Goal: Answer question/provide support: Share knowledge or assist other users

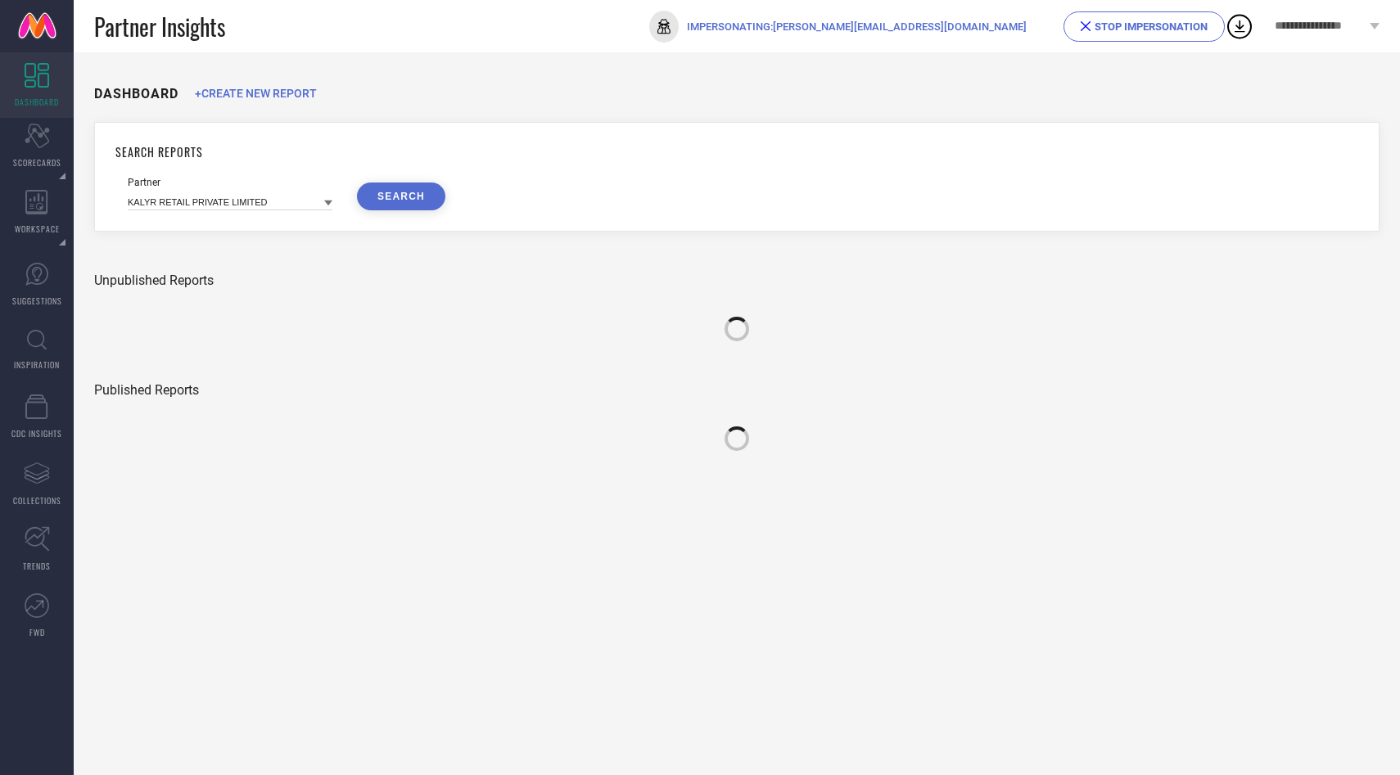
click at [1140, 26] on div "STOP IMPERSONATION" at bounding box center [1144, 26] width 127 height 12
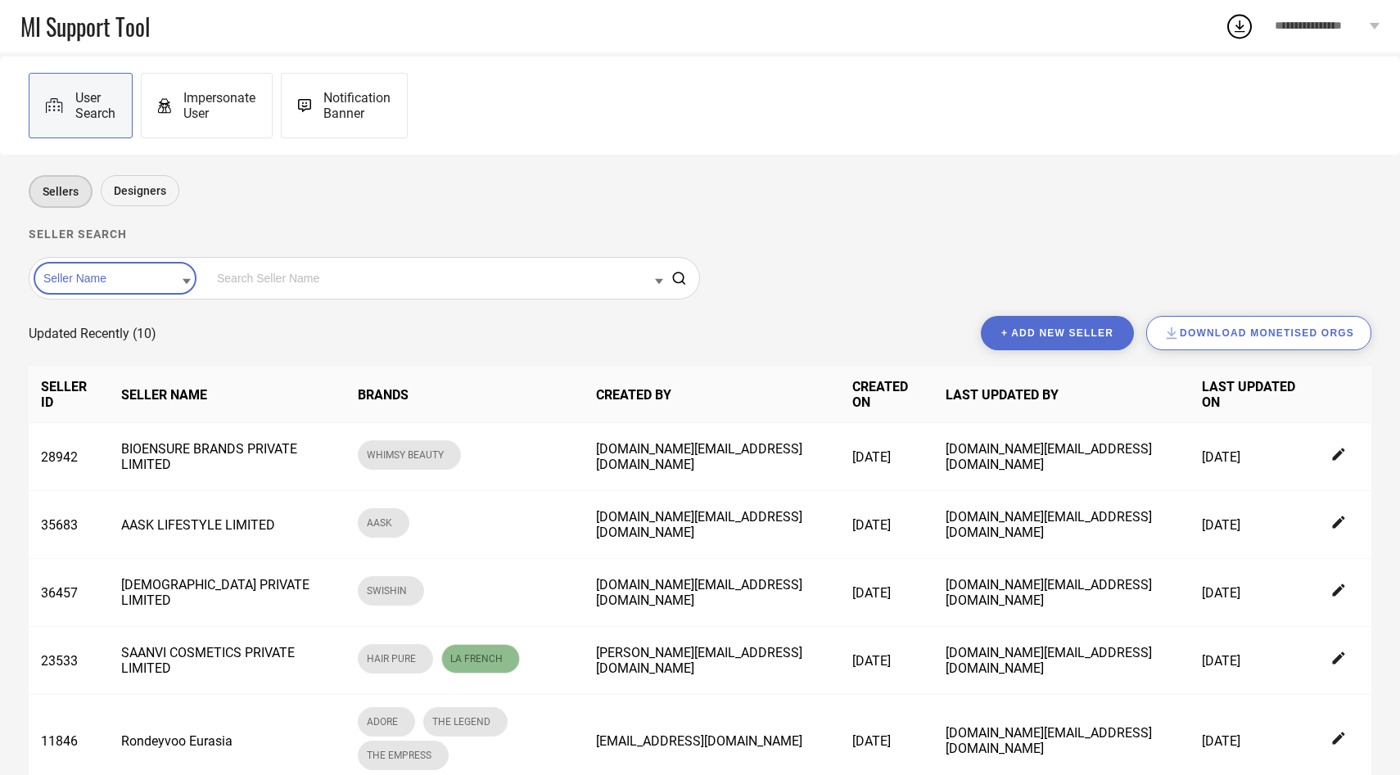
click at [104, 264] on div "Seller Name" at bounding box center [115, 278] width 163 height 33
click at [103, 276] on input at bounding box center [114, 278] width 151 height 21
click at [100, 335] on div "Seller Id" at bounding box center [114, 331] width 151 height 28
click at [235, 277] on input at bounding box center [438, 278] width 450 height 21
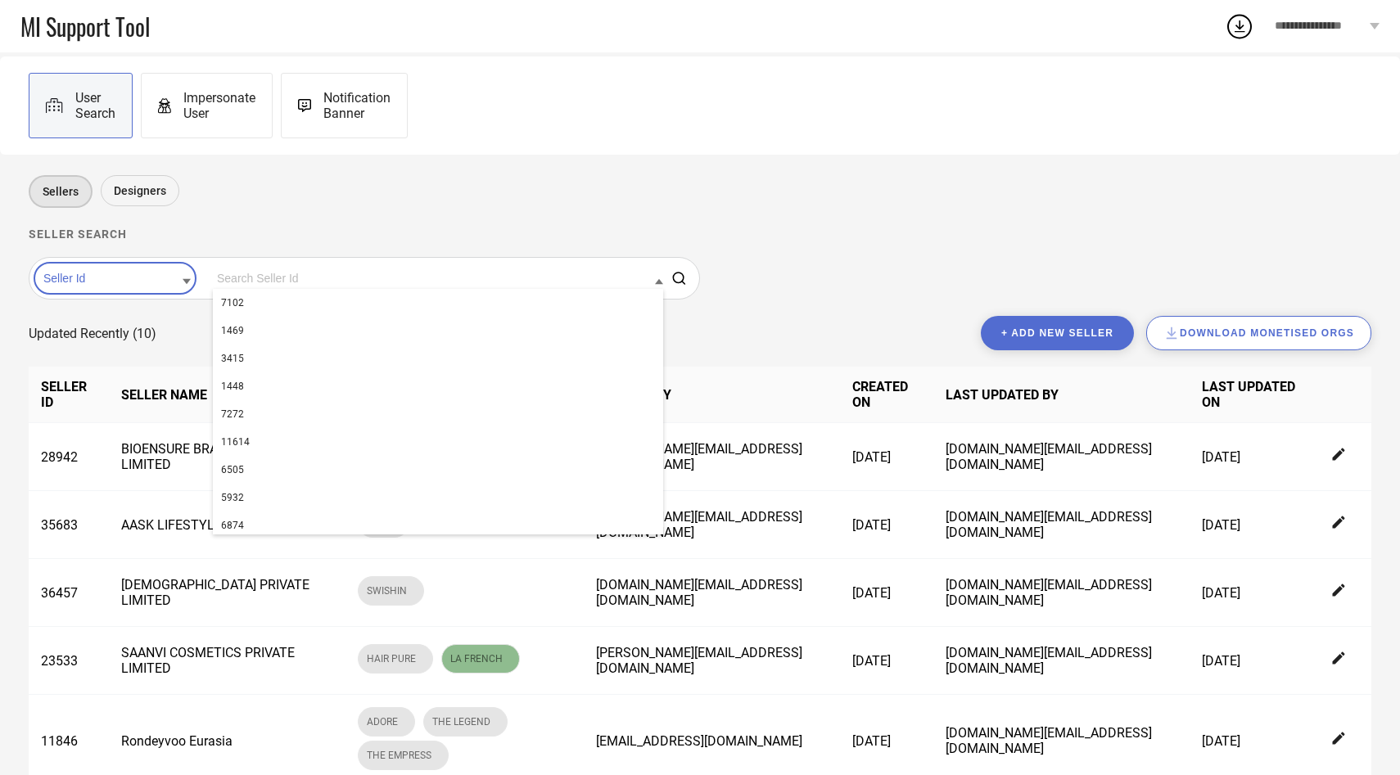
paste input "35683"
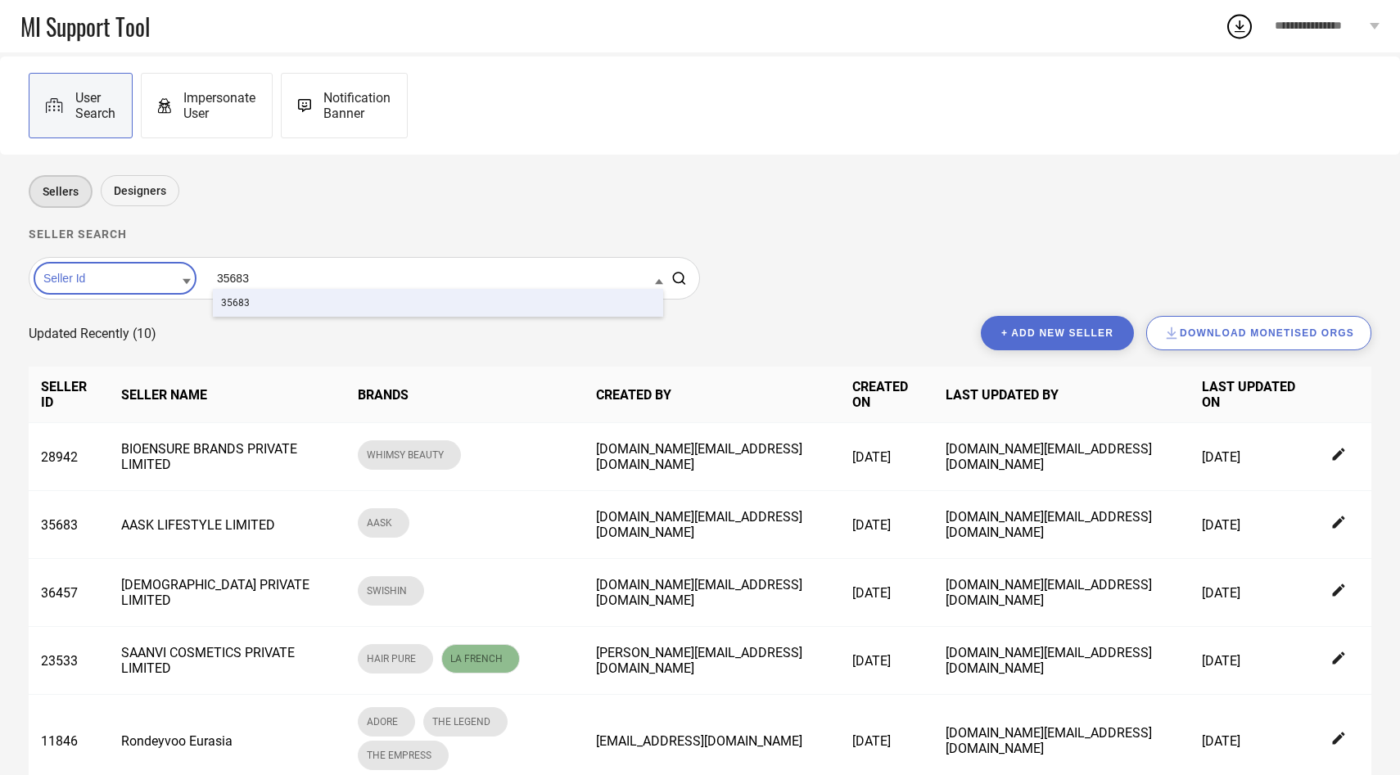
type input "35683"
click at [233, 303] on div "35683" at bounding box center [438, 303] width 450 height 28
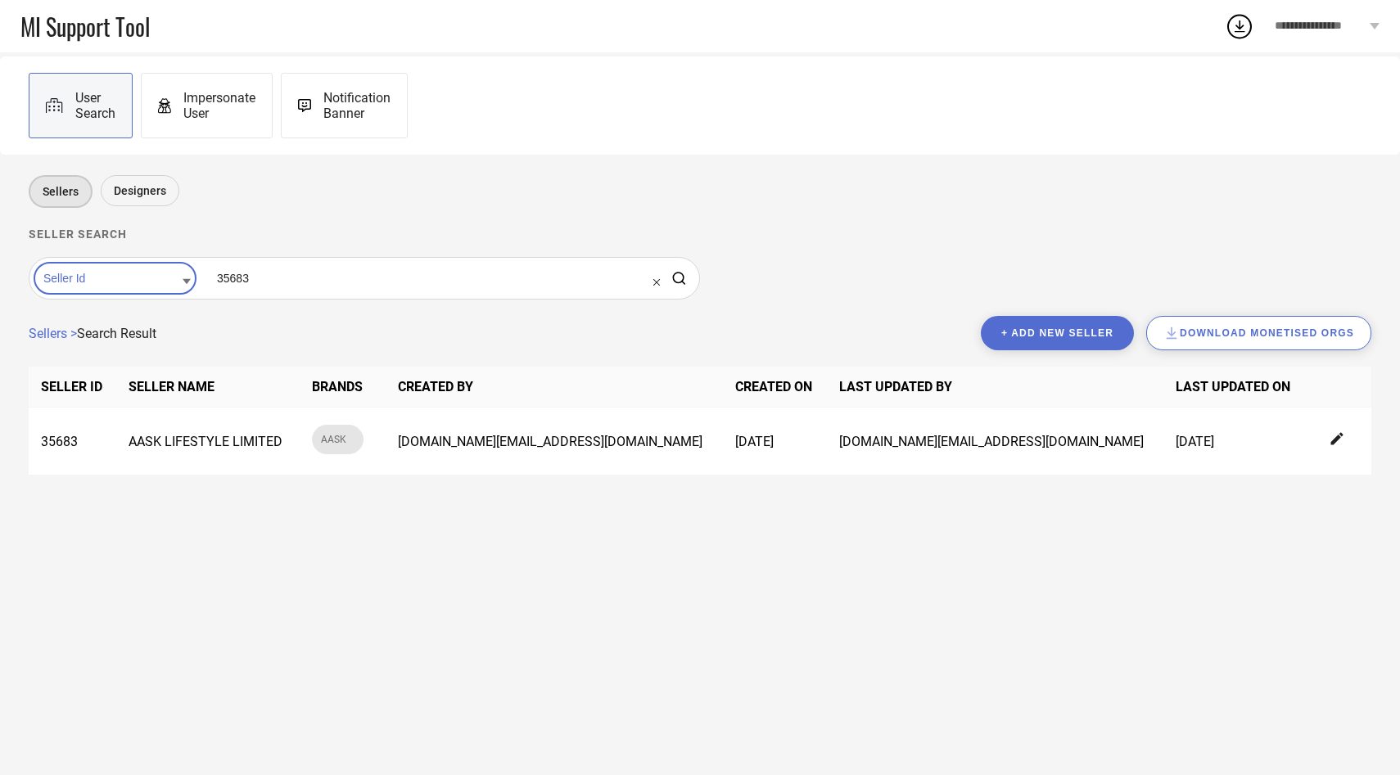
click at [221, 105] on span "Impersonate User" at bounding box center [219, 105] width 72 height 31
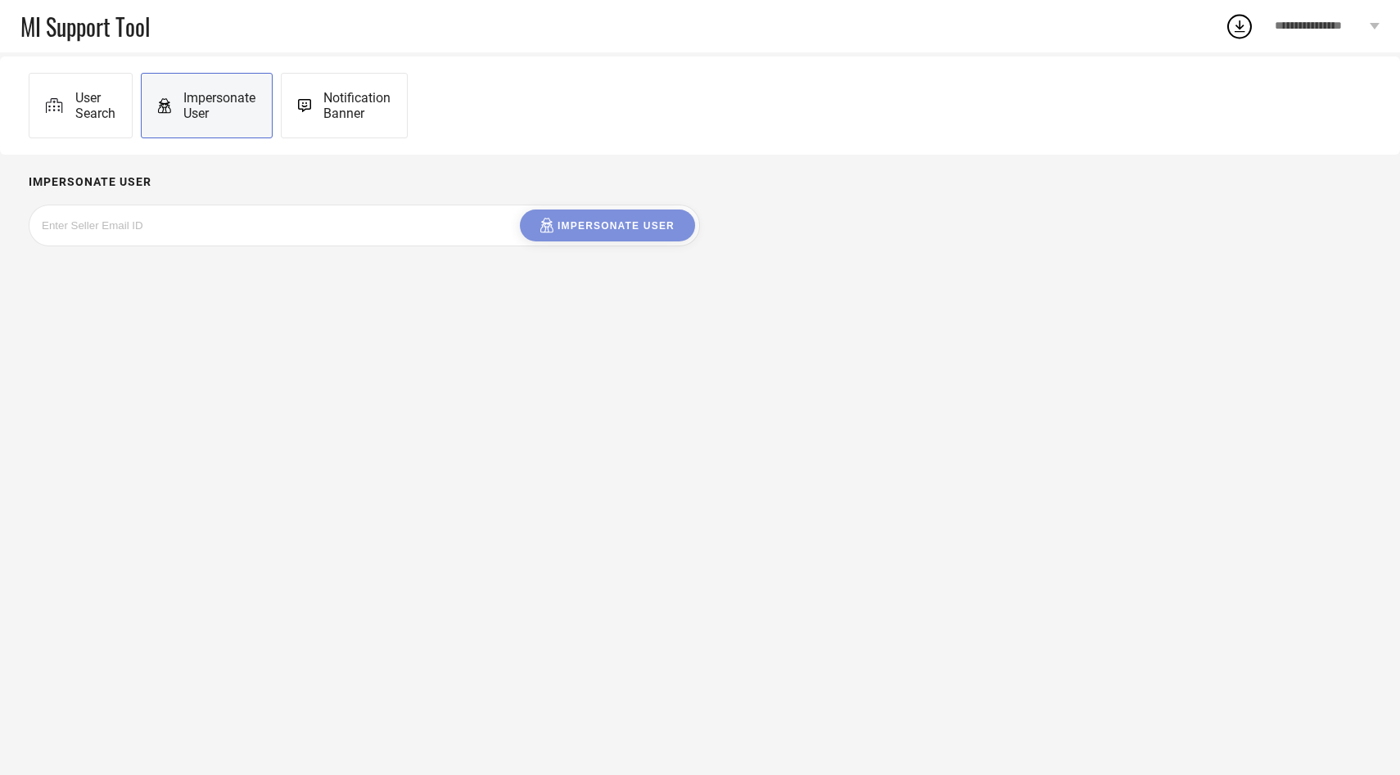
click at [232, 216] on input at bounding box center [165, 225] width 246 height 19
paste input "aaskmyntra@gmail.com"
type input "aaskmyntra@gmail.com"
click at [587, 232] on div "Impersonate User" at bounding box center [607, 226] width 134 height 16
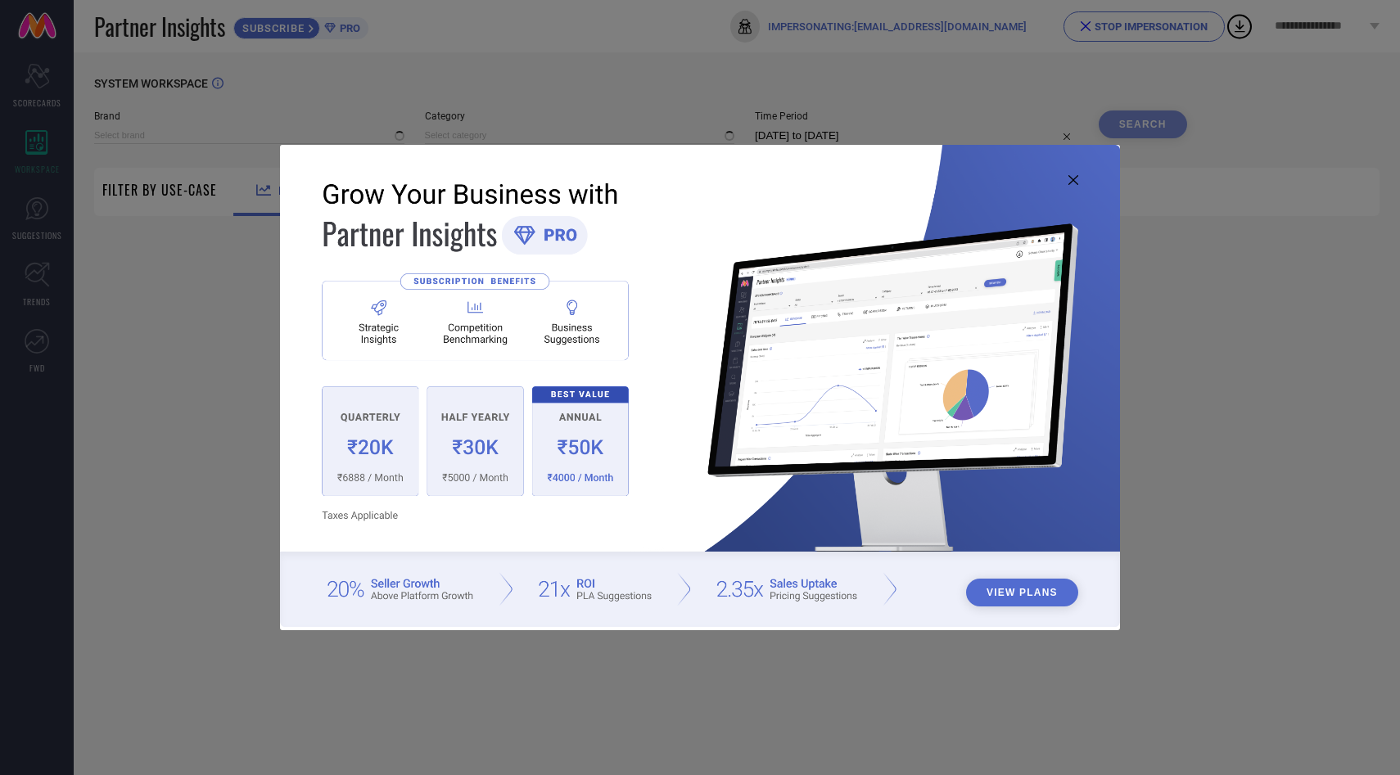
type input "AASK"
type input "All"
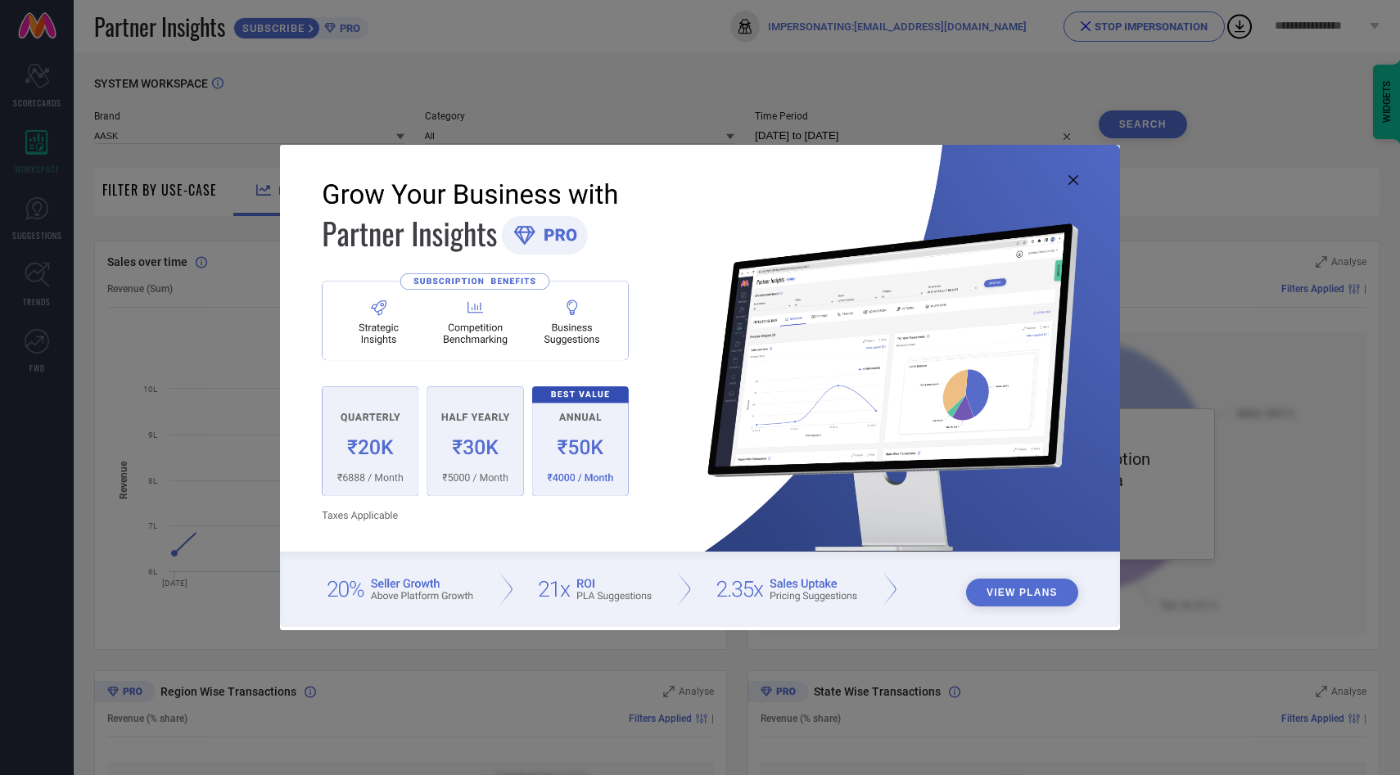
click at [1076, 180] on icon at bounding box center [1073, 180] width 10 height 10
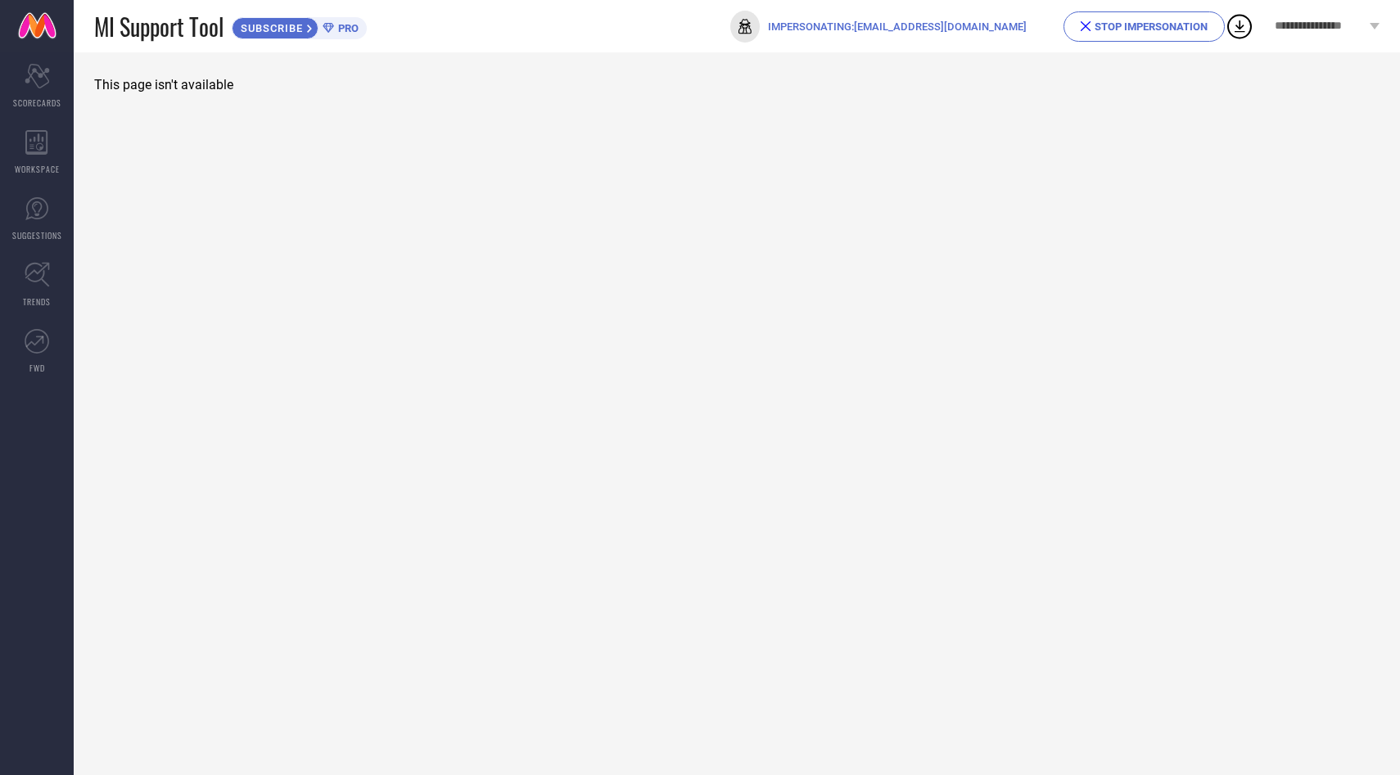
click at [1143, 27] on div "STOP IMPERSONATION" at bounding box center [1144, 26] width 127 height 12
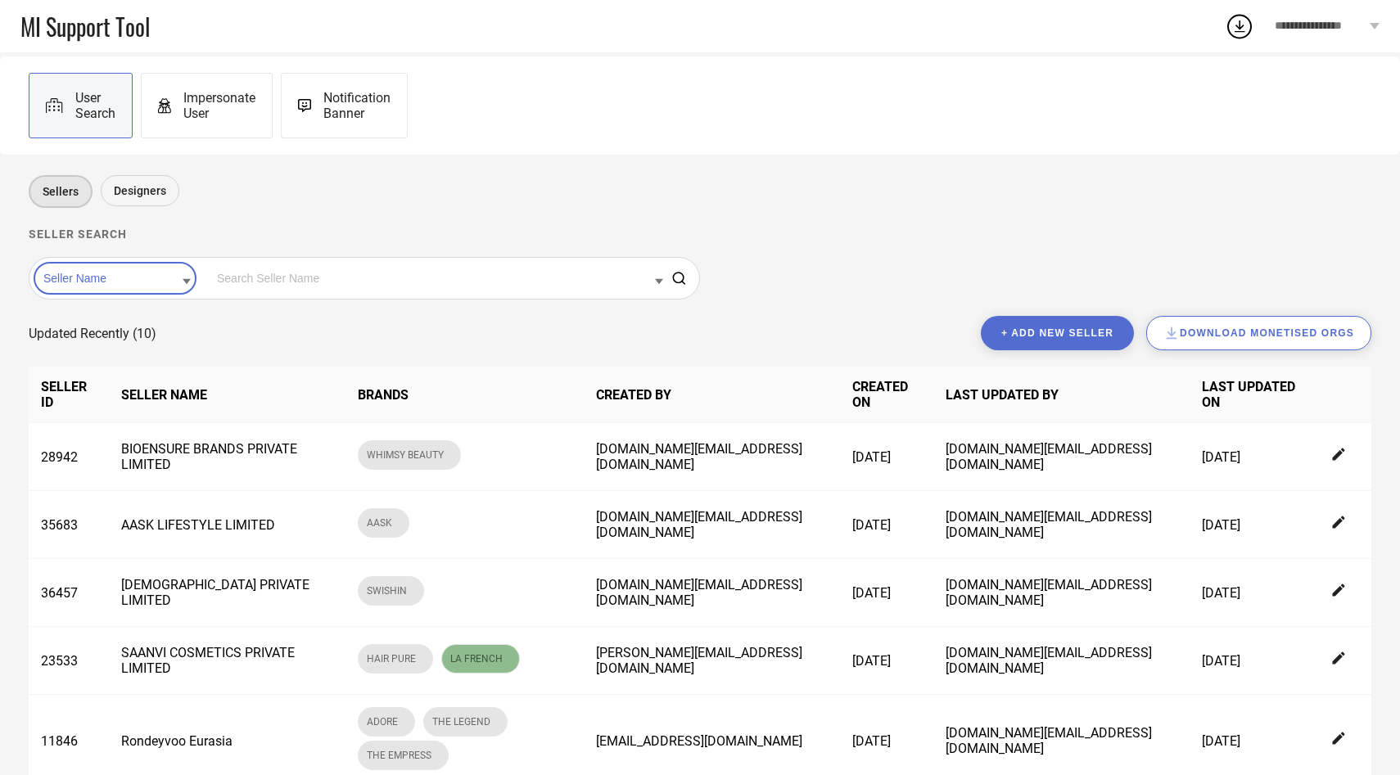
click at [127, 285] on input at bounding box center [114, 278] width 151 height 21
click at [125, 334] on div "Seller Id" at bounding box center [114, 331] width 151 height 28
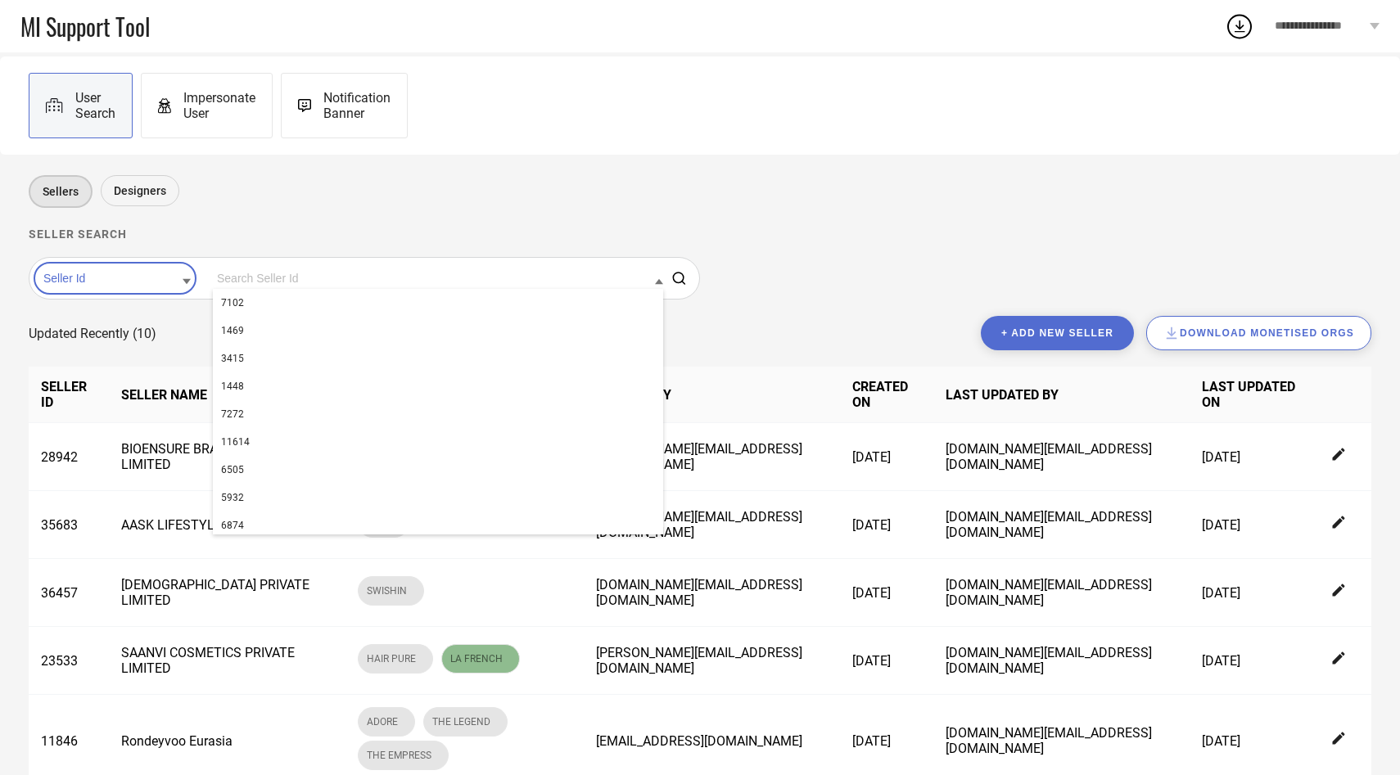
click at [213, 282] on input at bounding box center [438, 278] width 450 height 21
paste input "35683"
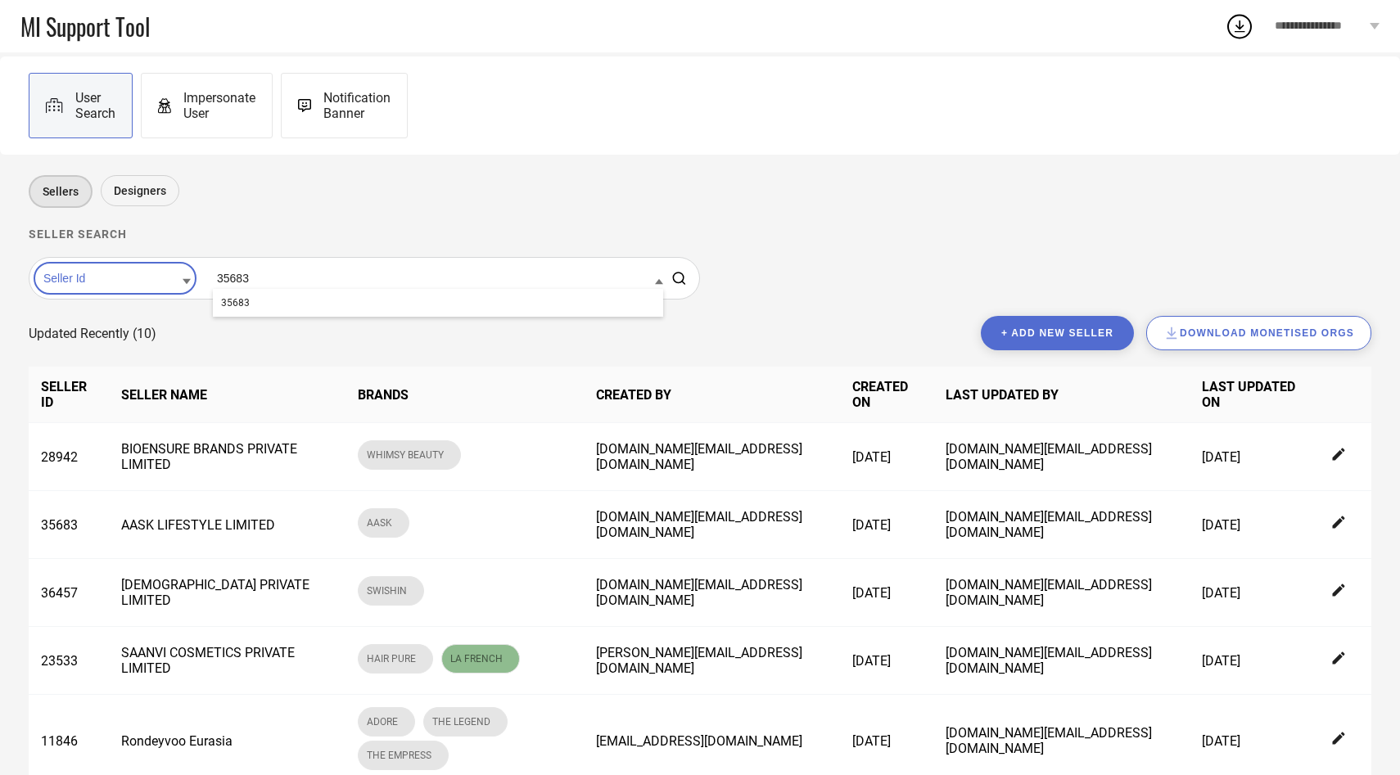
type input "35683"
click at [221, 306] on span "35683" at bounding box center [235, 302] width 29 height 11
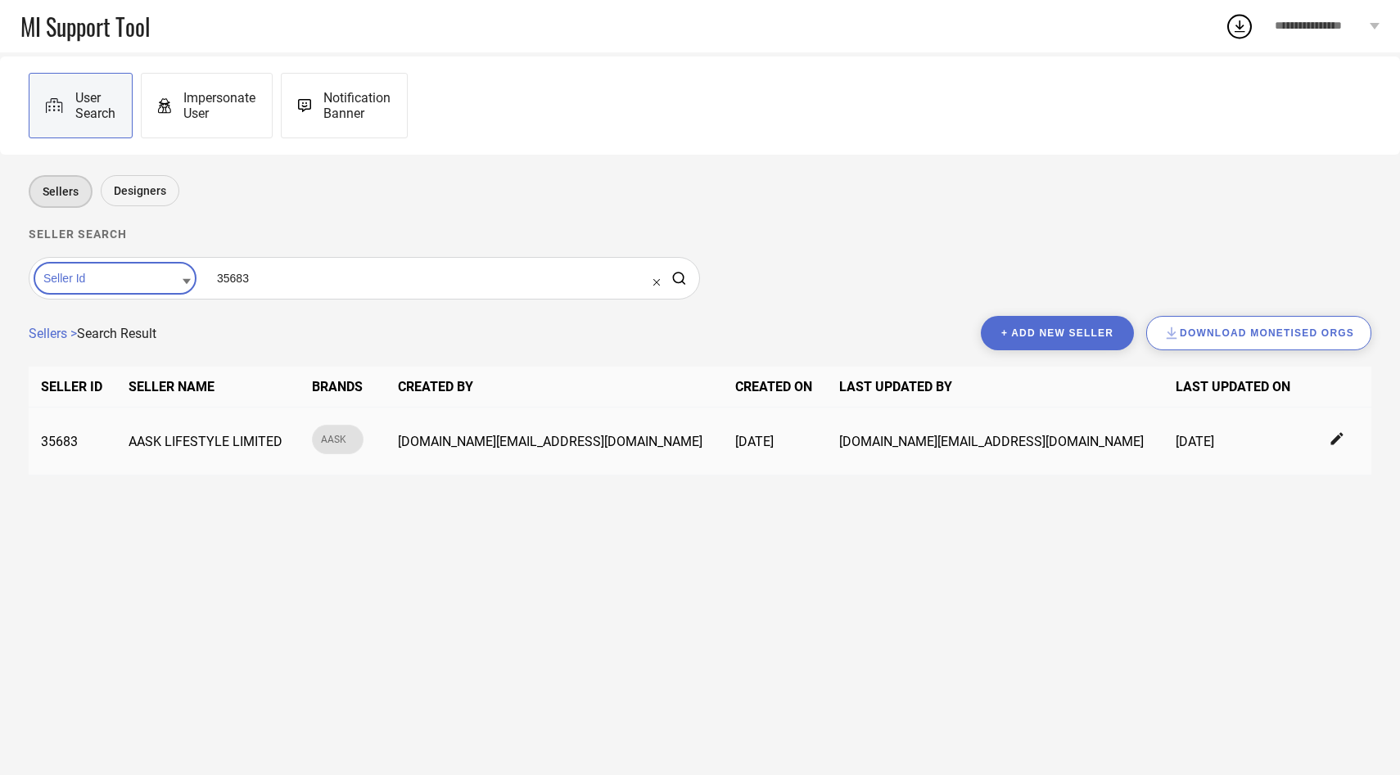
click at [1308, 433] on td at bounding box center [1338, 442] width 65 height 68
click at [1331, 439] on icon at bounding box center [1337, 439] width 12 height 12
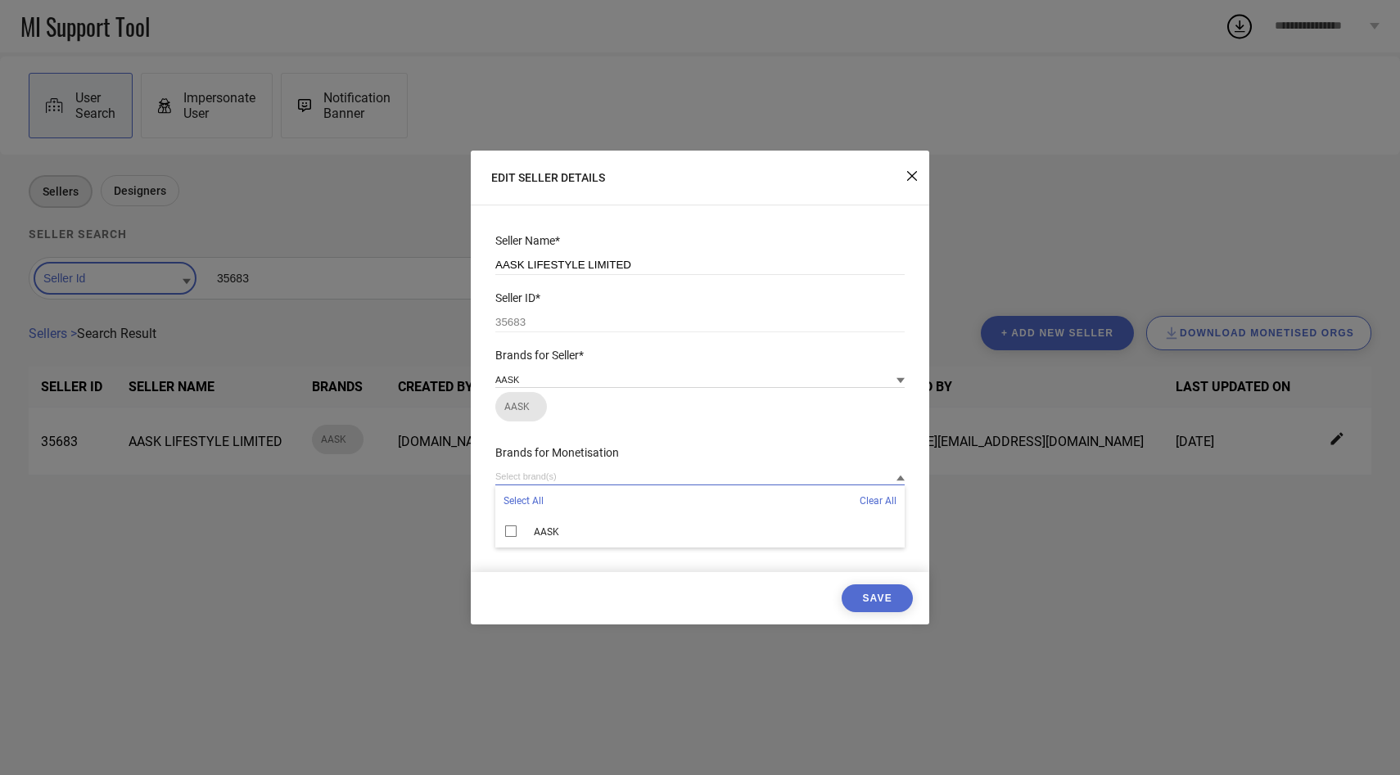
click at [563, 474] on input at bounding box center [699, 476] width 409 height 17
click at [535, 532] on span "AASK" at bounding box center [546, 531] width 25 height 11
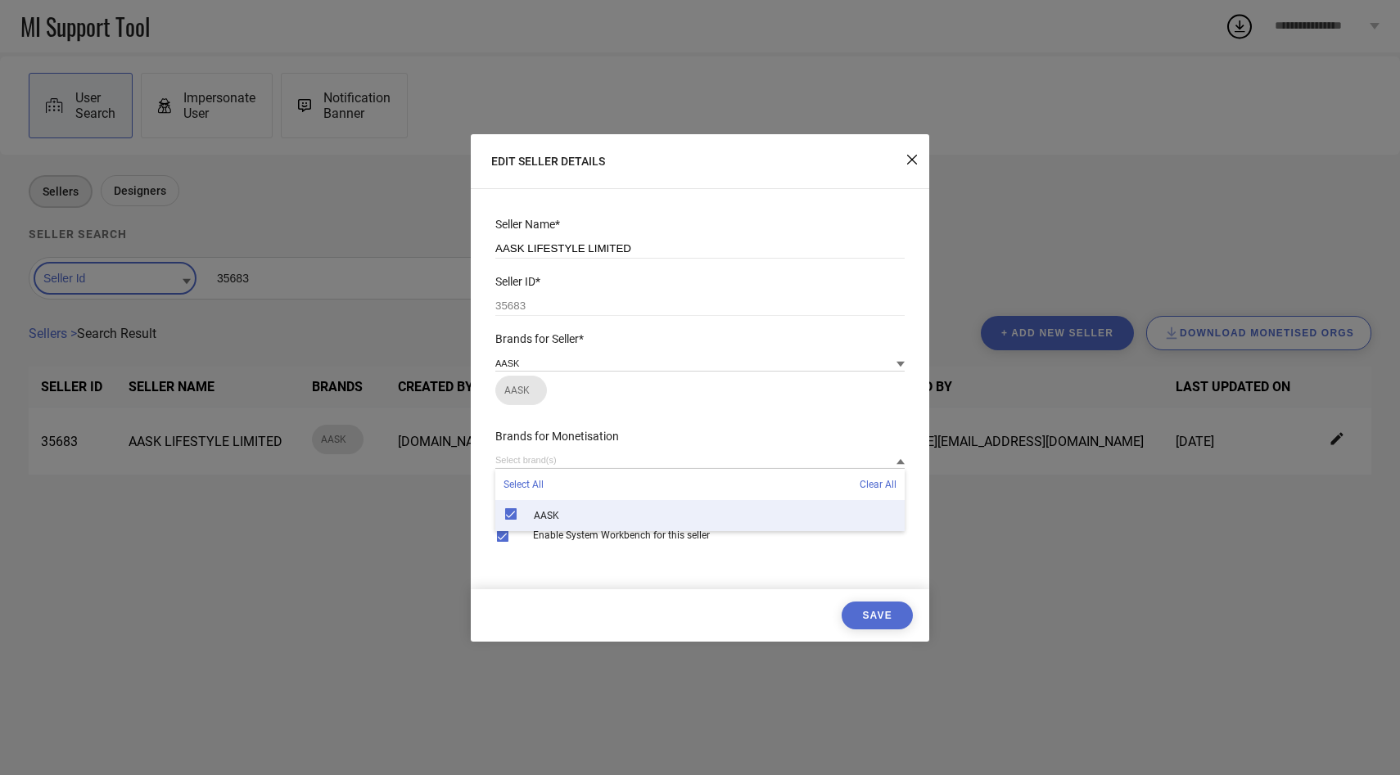
click at [871, 621] on button "Save" at bounding box center [877, 616] width 71 height 28
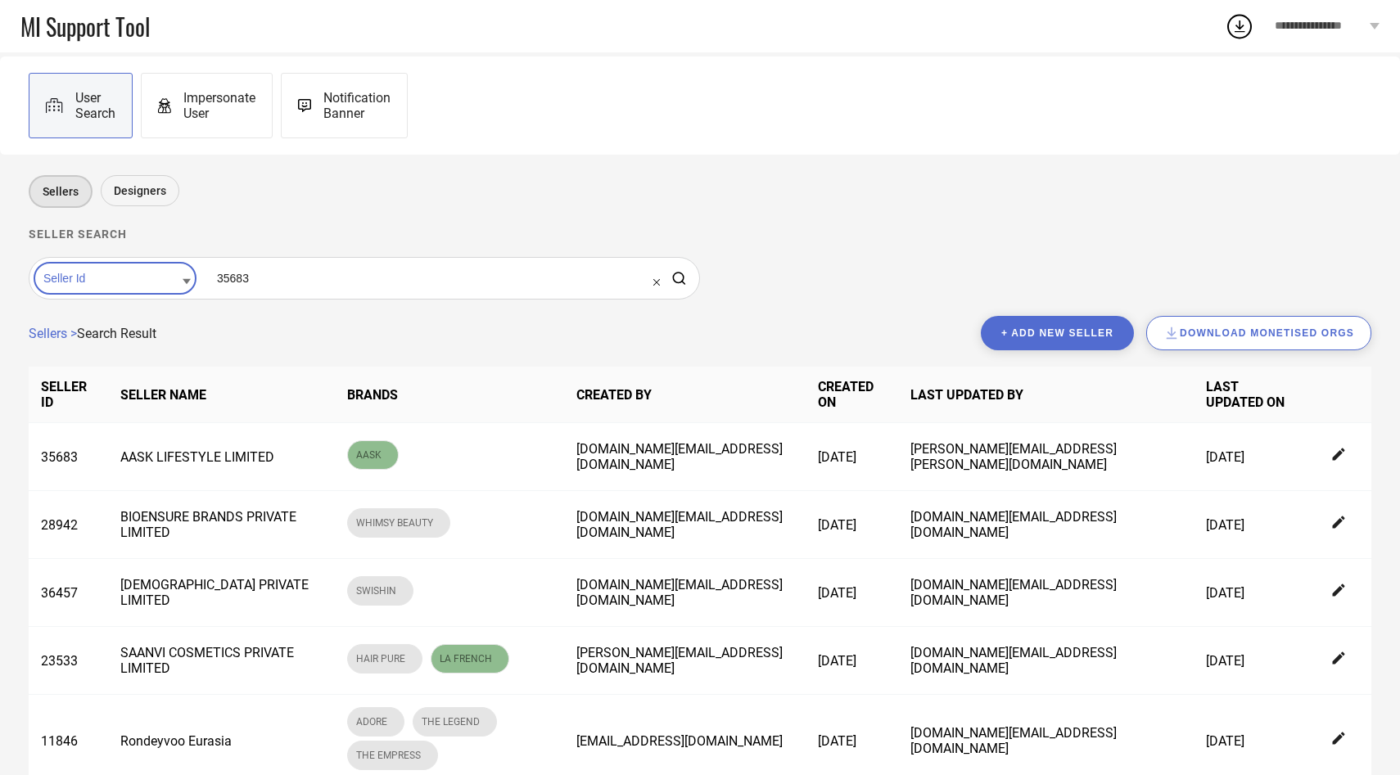
click at [221, 278] on input at bounding box center [438, 278] width 450 height 21
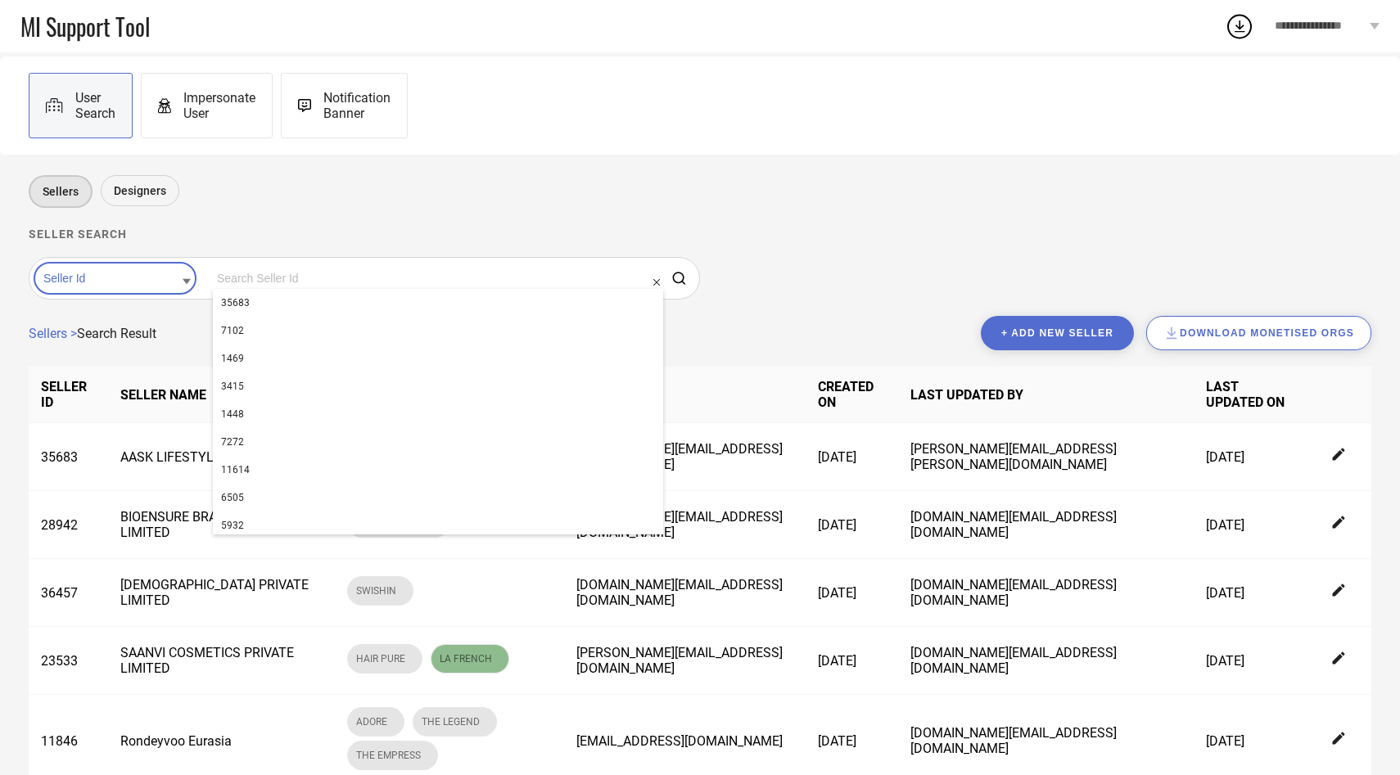
click at [221, 278] on input at bounding box center [438, 278] width 450 height 21
paste input "35327"
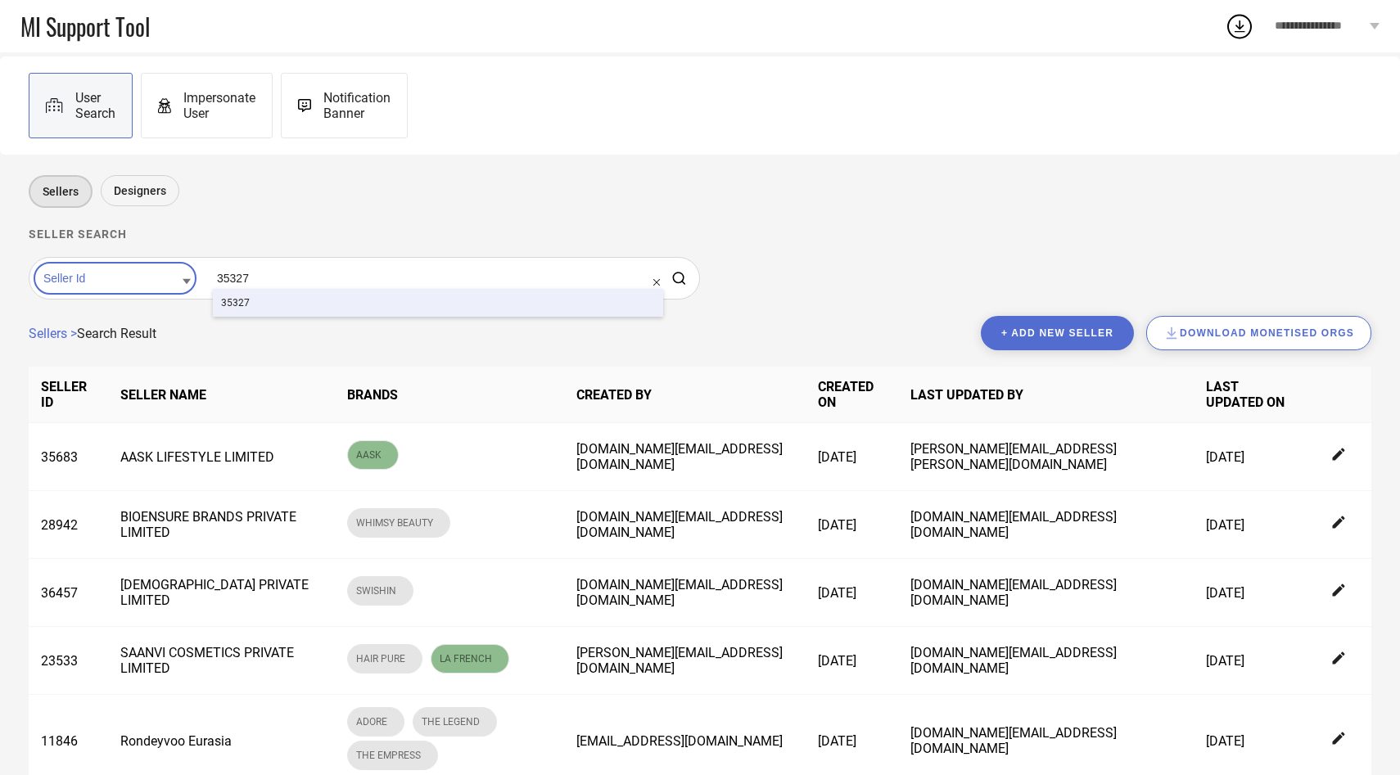
type input "35327"
click at [226, 314] on div "35327" at bounding box center [438, 303] width 450 height 28
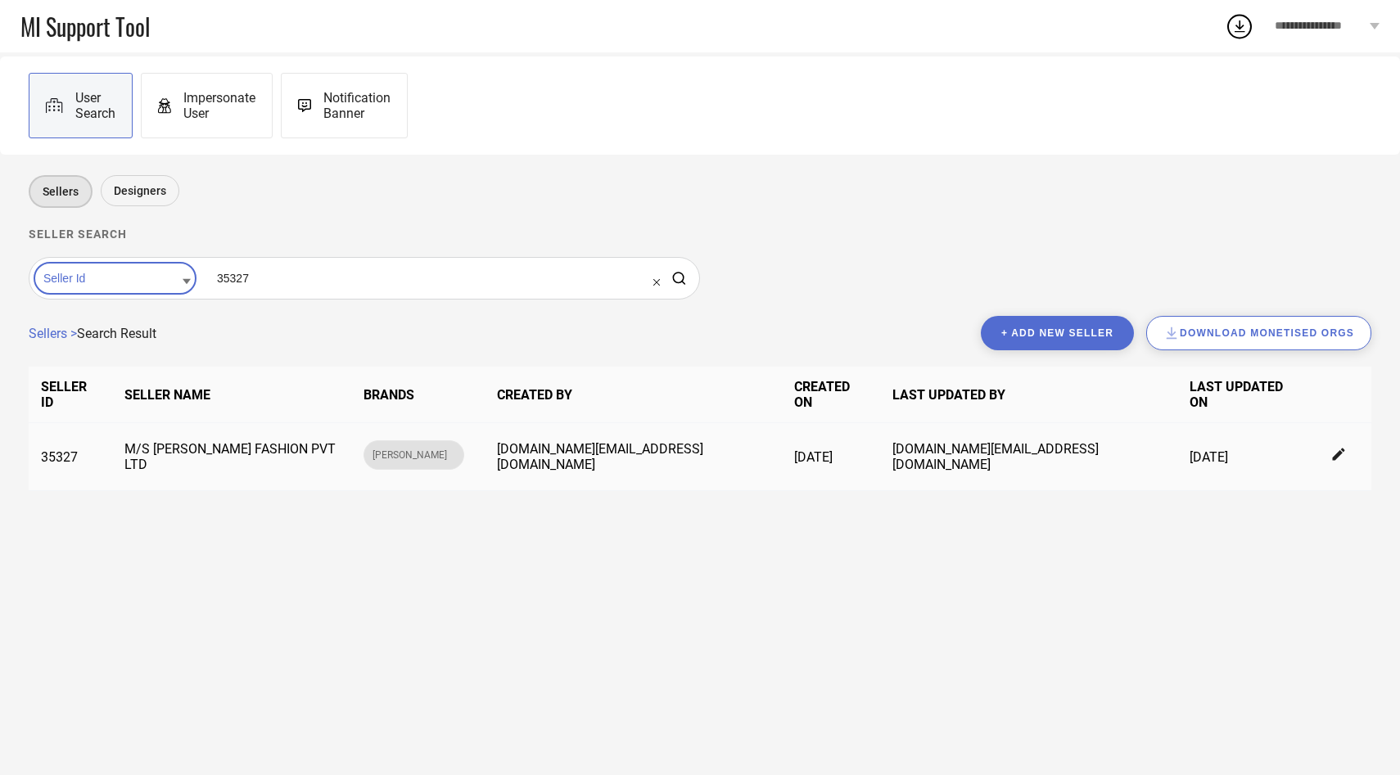
click at [1332, 448] on icon at bounding box center [1339, 455] width 15 height 15
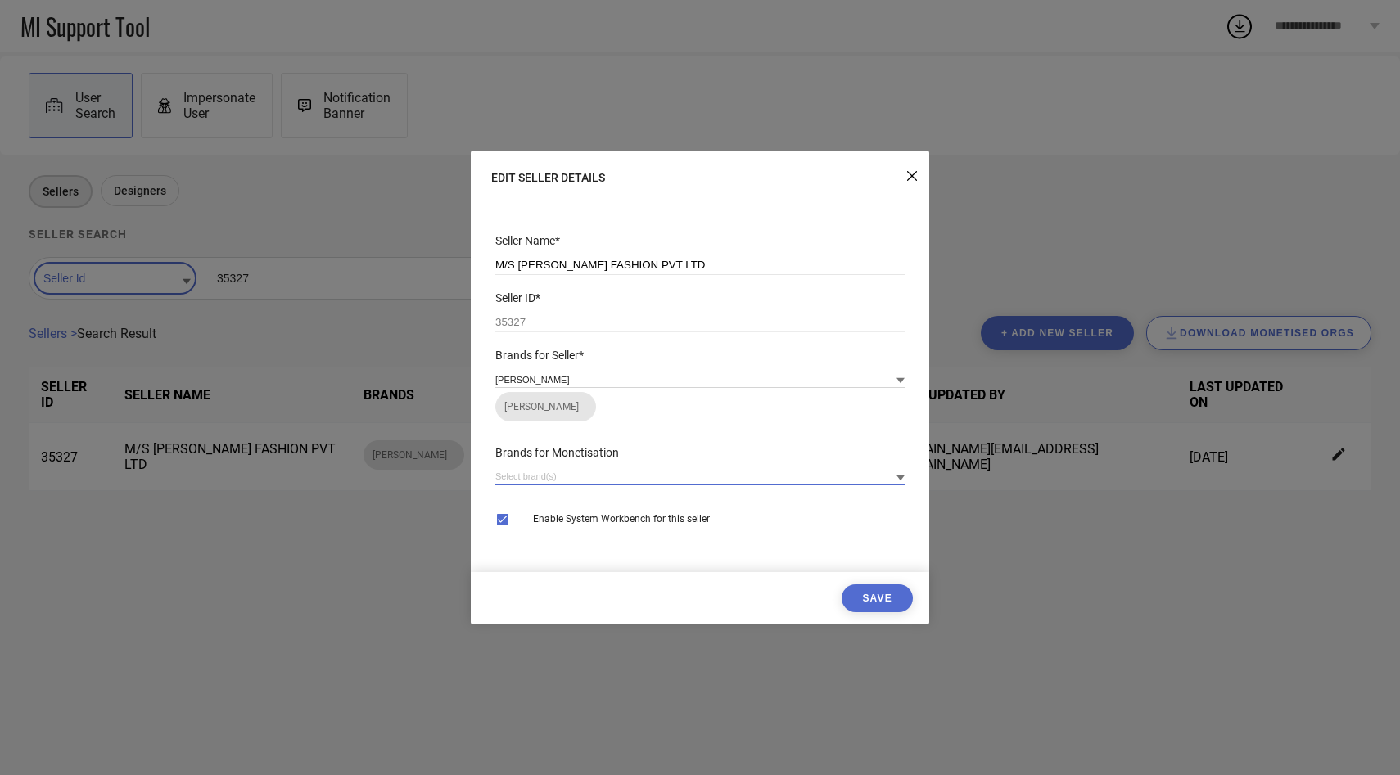
click at [598, 479] on input at bounding box center [699, 476] width 409 height 17
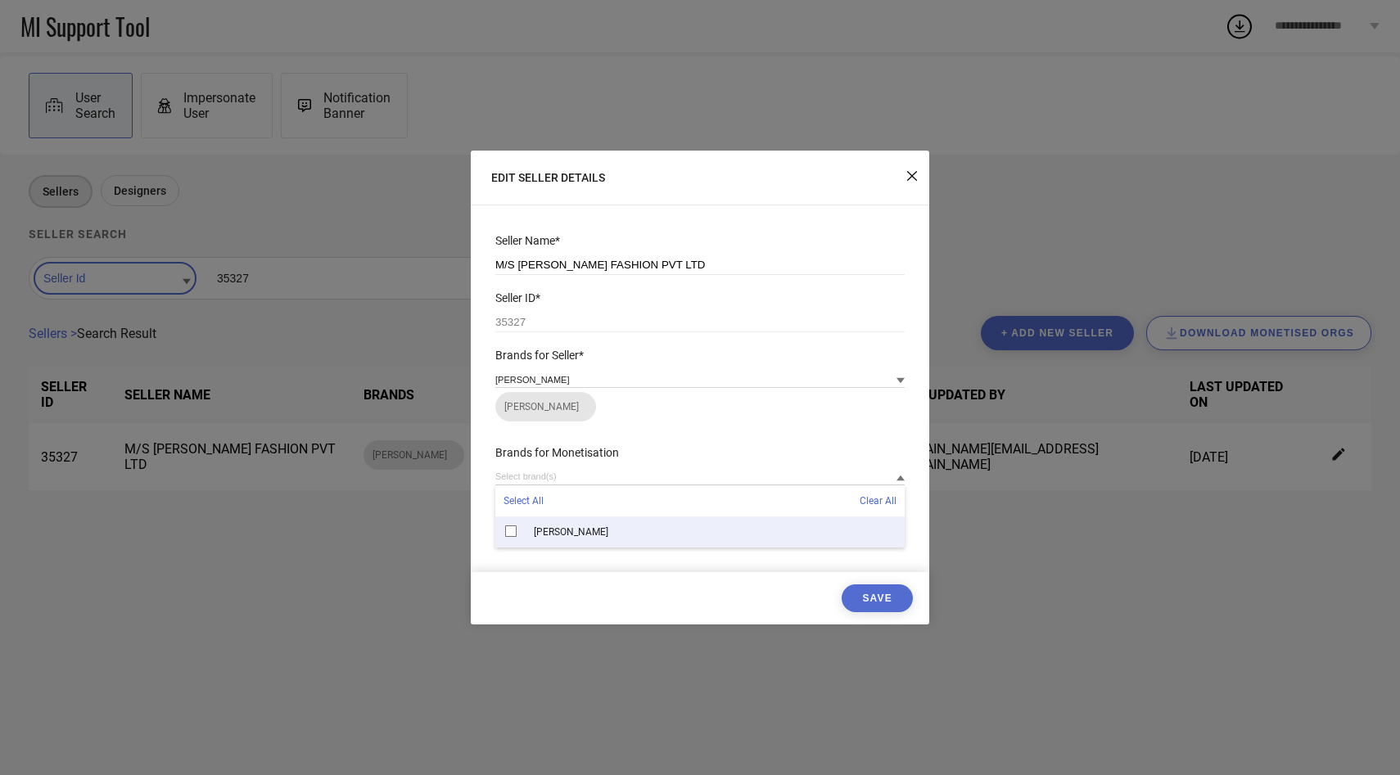
click at [562, 529] on span "[PERSON_NAME]" at bounding box center [571, 531] width 74 height 11
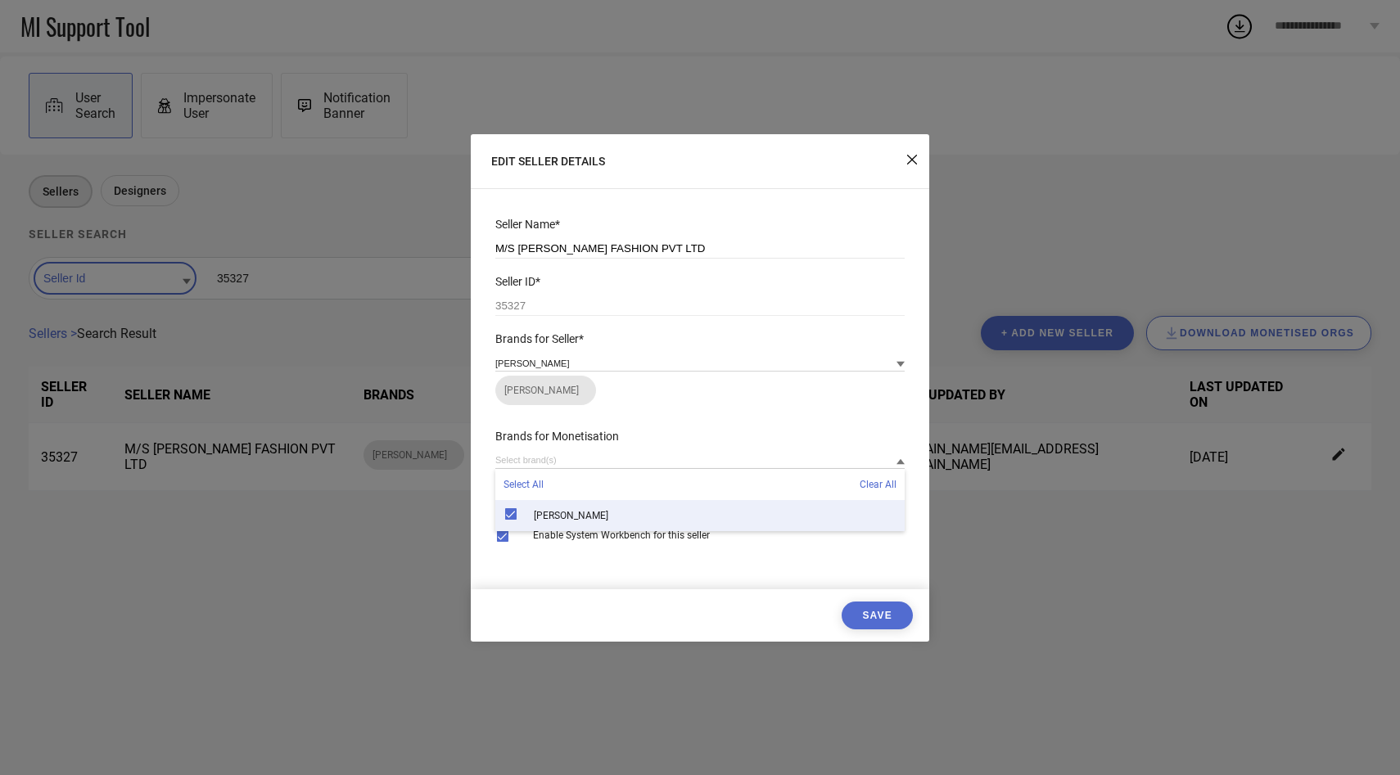
click at [879, 618] on button "Save" at bounding box center [877, 616] width 71 height 28
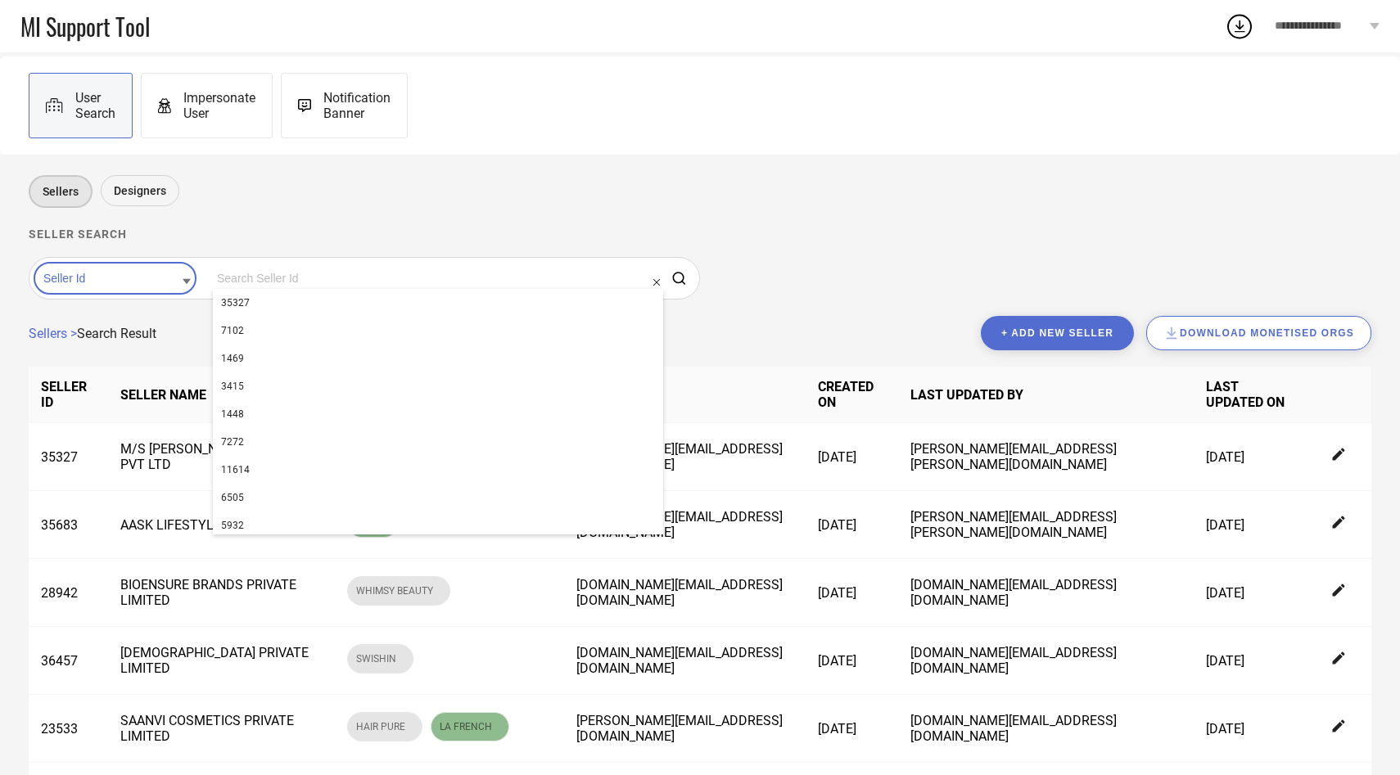
click at [321, 280] on input at bounding box center [438, 278] width 450 height 21
paste input "32725"
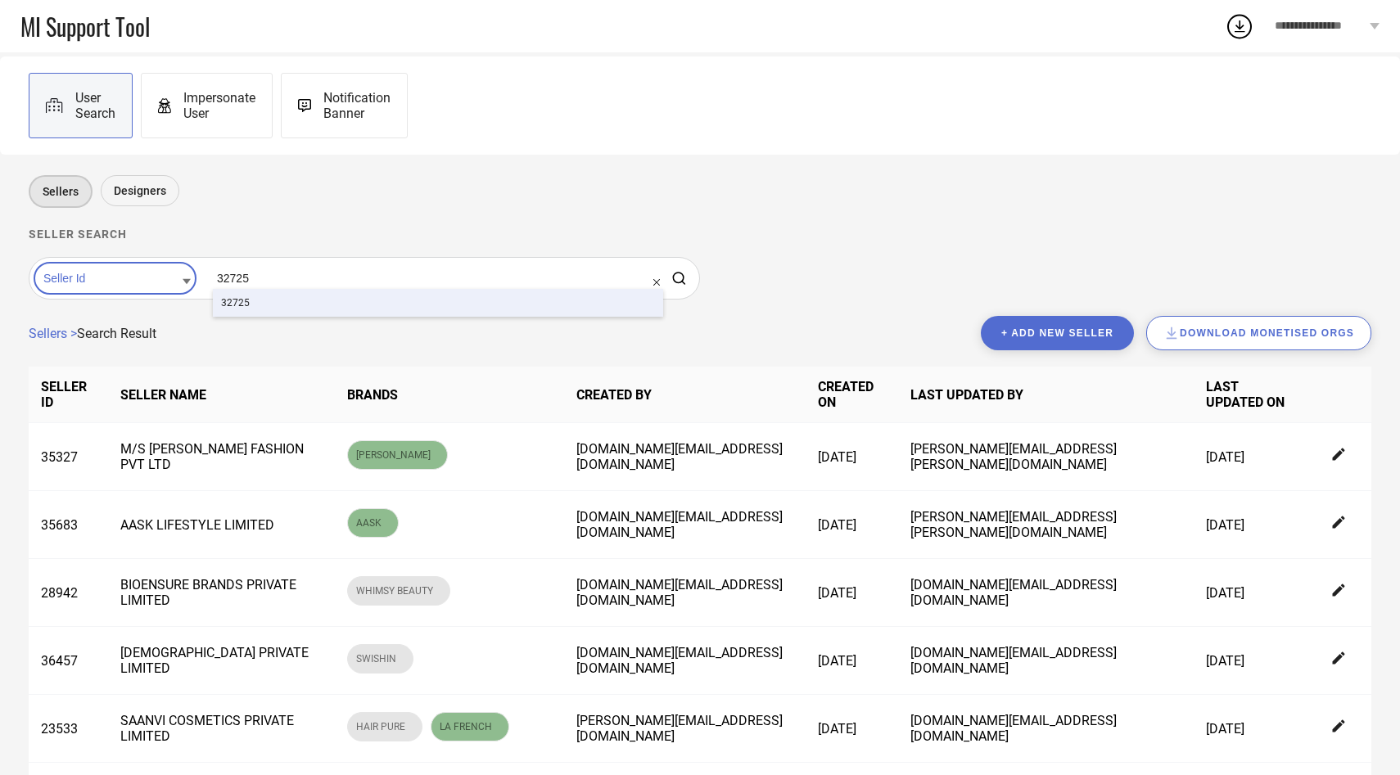
type input "32725"
click at [231, 313] on div "32725" at bounding box center [438, 303] width 450 height 28
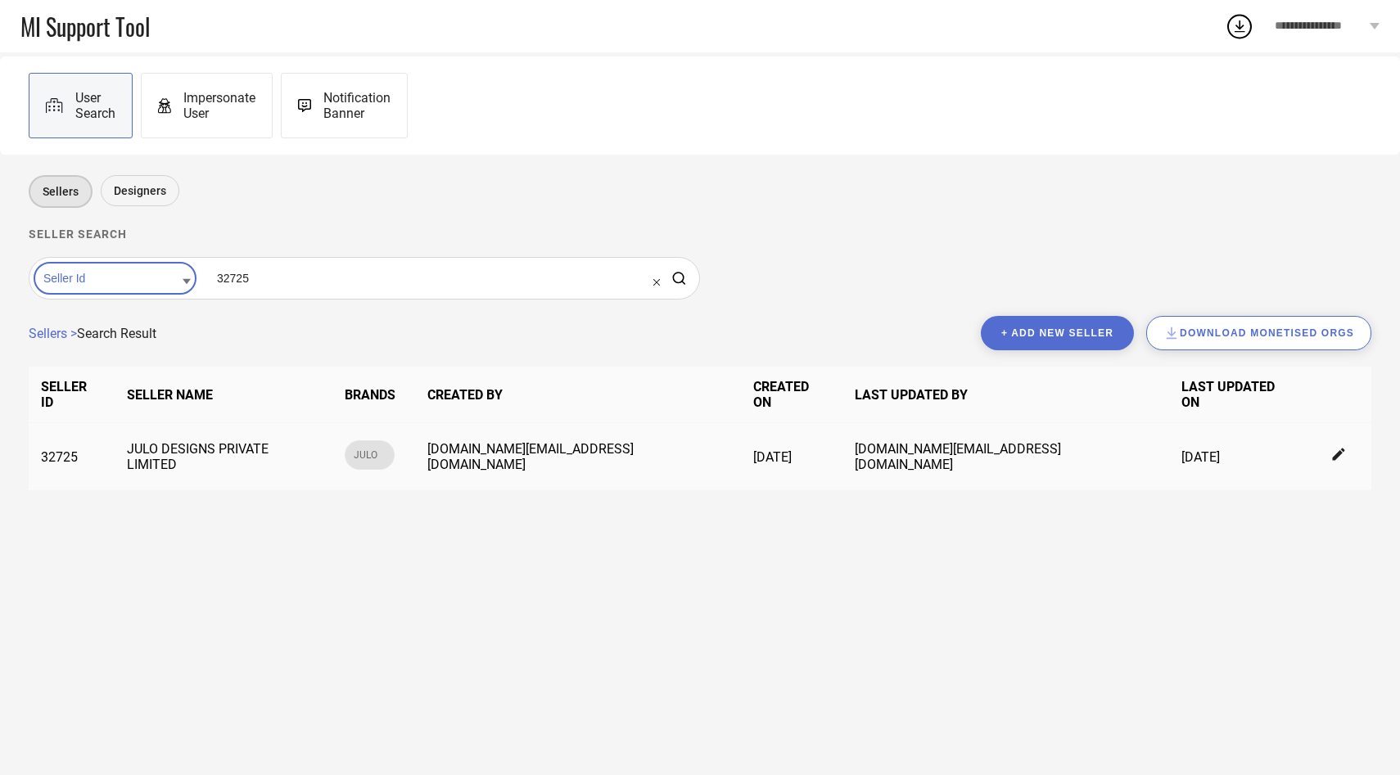
click at [1332, 449] on icon at bounding box center [1338, 455] width 12 height 12
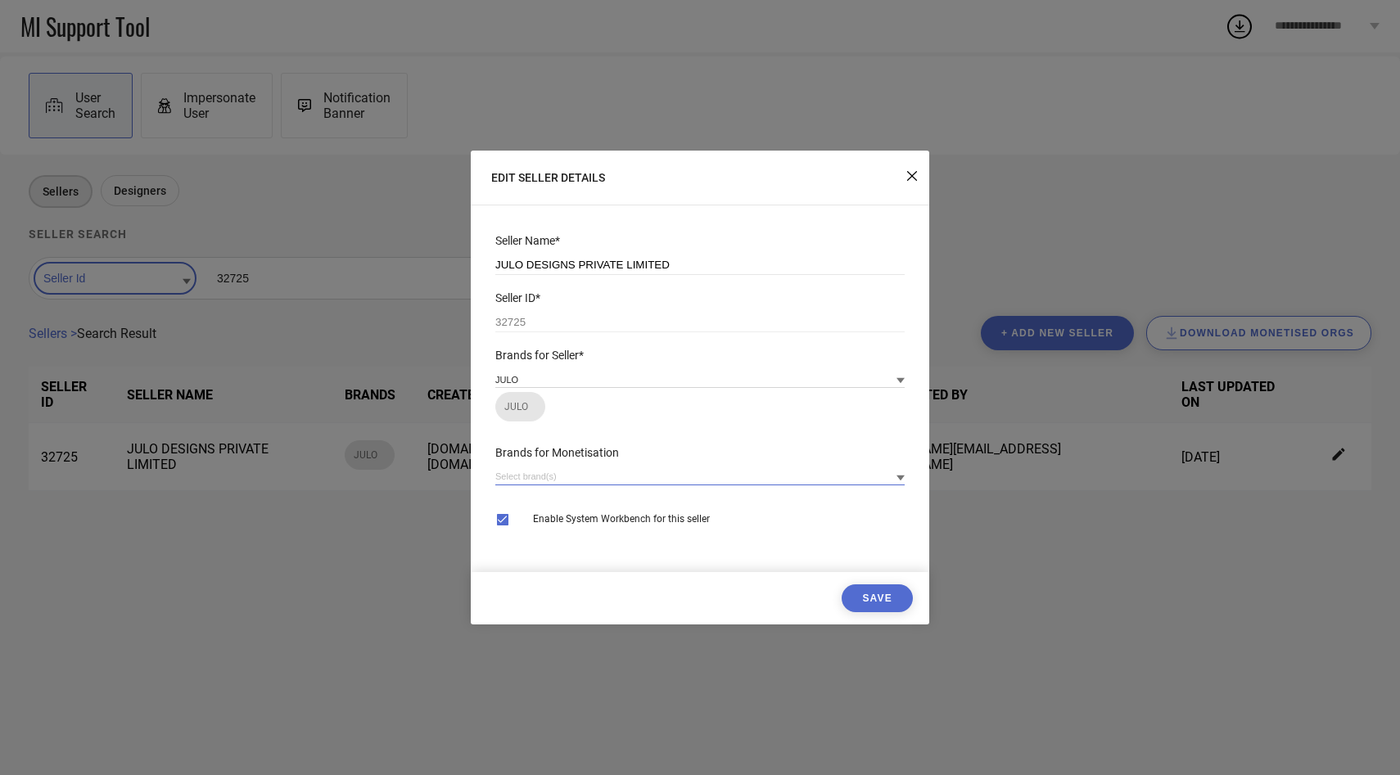
click at [693, 473] on input at bounding box center [699, 476] width 409 height 17
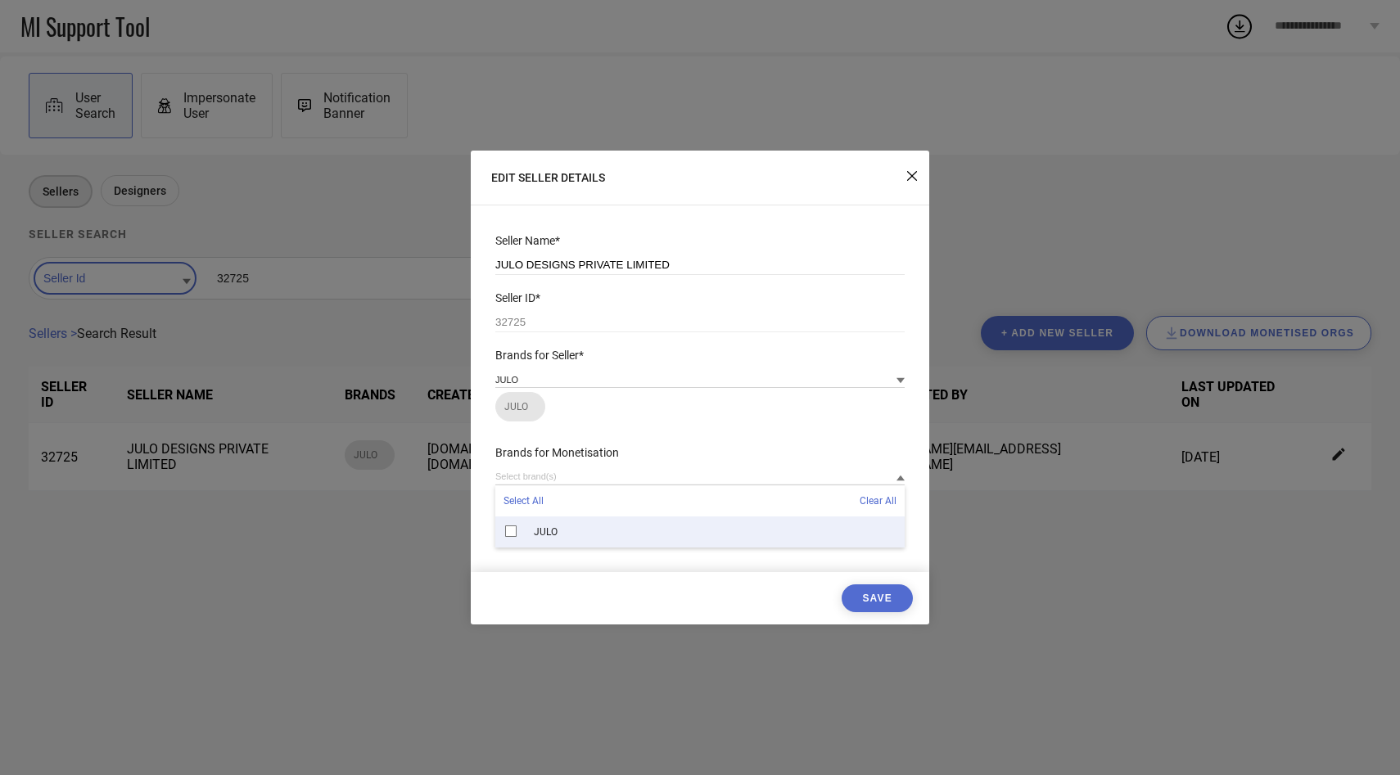
click at [622, 534] on div "JULO" at bounding box center [699, 532] width 409 height 31
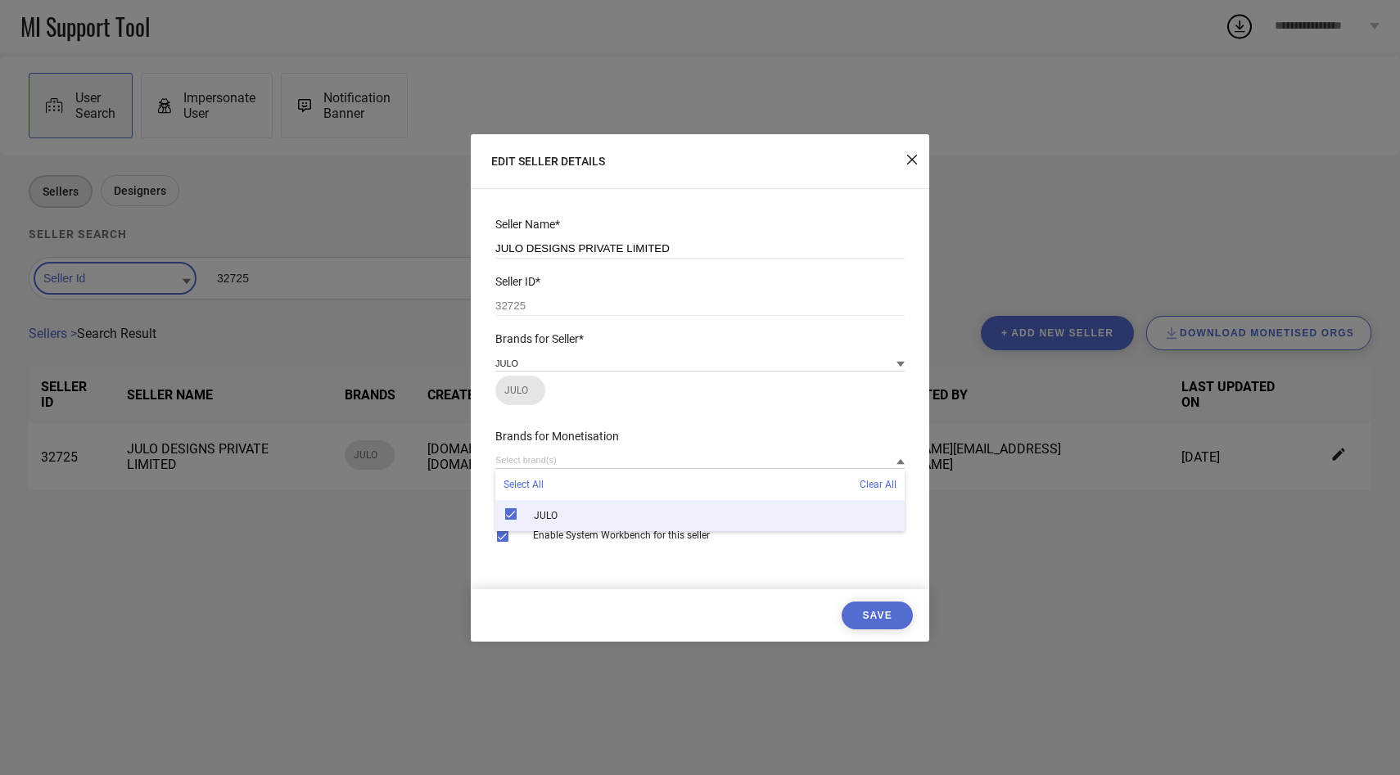
click at [869, 617] on button "Save" at bounding box center [877, 616] width 71 height 28
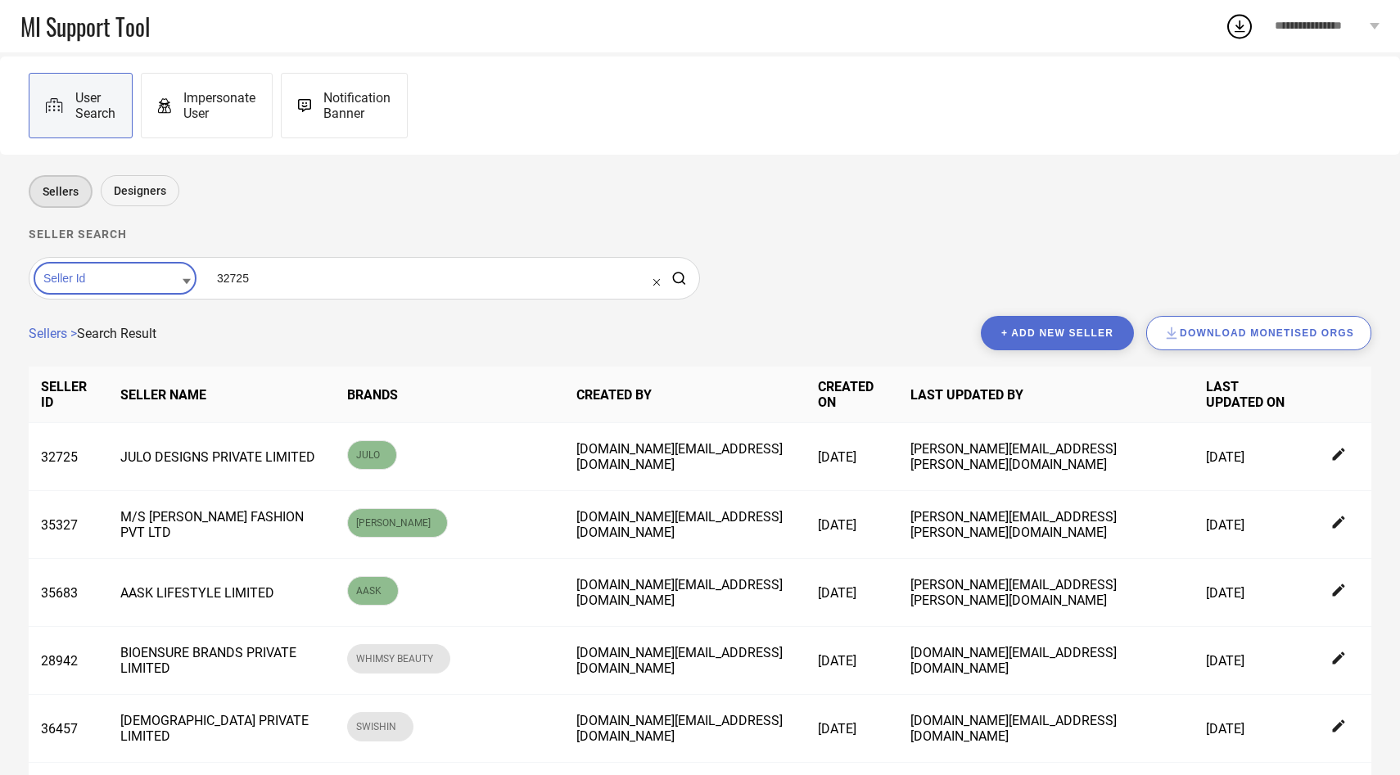
click at [232, 281] on input at bounding box center [438, 278] width 450 height 21
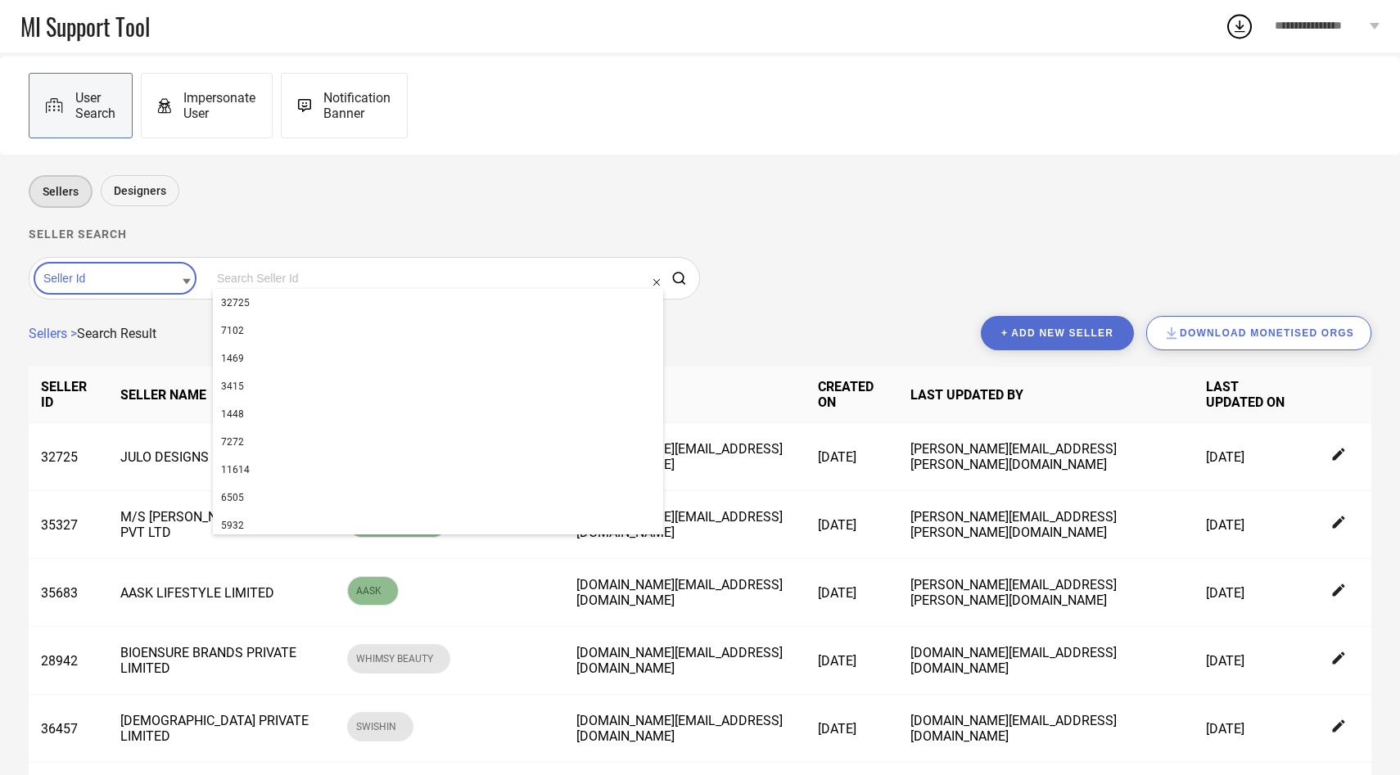
paste input "24580"
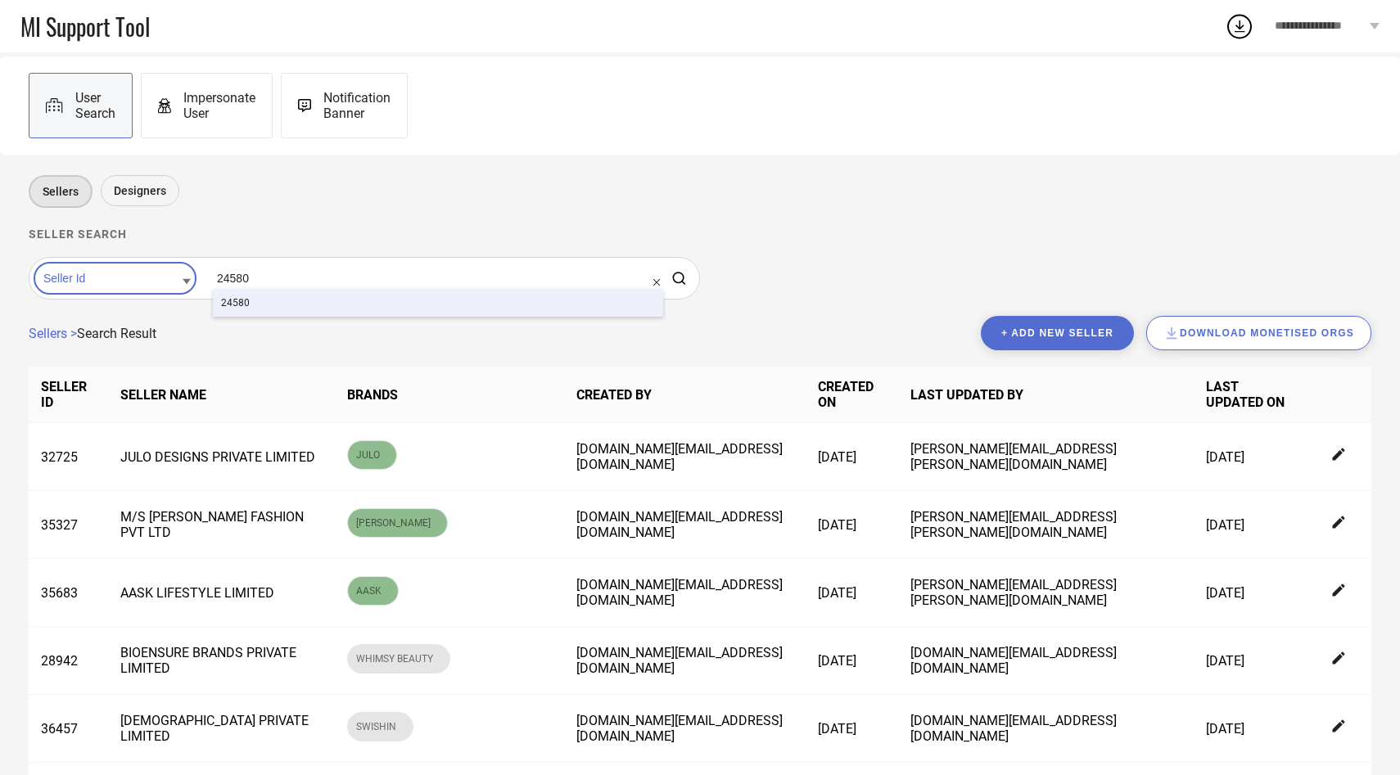
type input "24580"
click at [229, 305] on div "24580" at bounding box center [438, 303] width 450 height 28
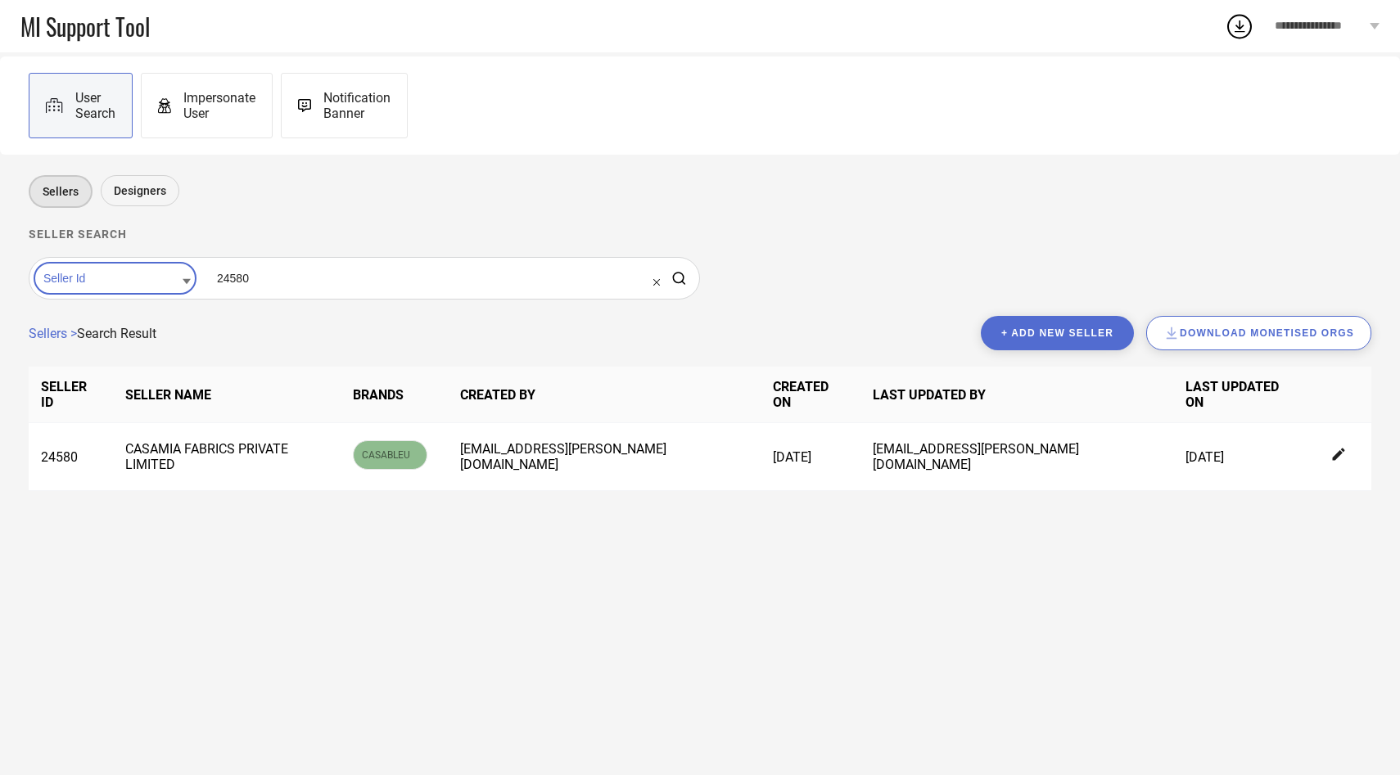
click at [231, 121] on div "Impersonate User" at bounding box center [207, 105] width 132 height 65
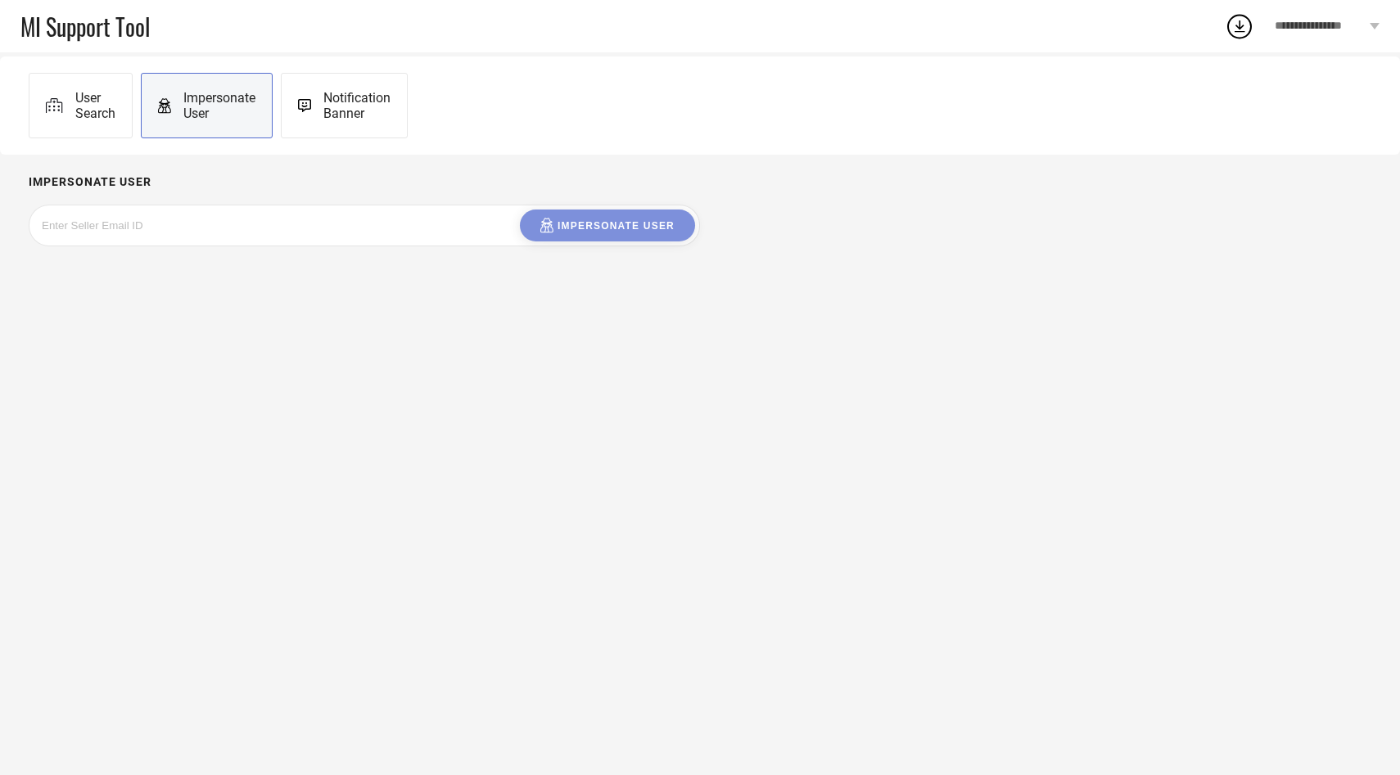
click at [223, 219] on input at bounding box center [165, 225] width 246 height 19
paste input "casableu@casamiafabrics.com"
type input "casableu@casamiafabrics.com"
click at [632, 210] on button "Impersonate User" at bounding box center [607, 226] width 175 height 32
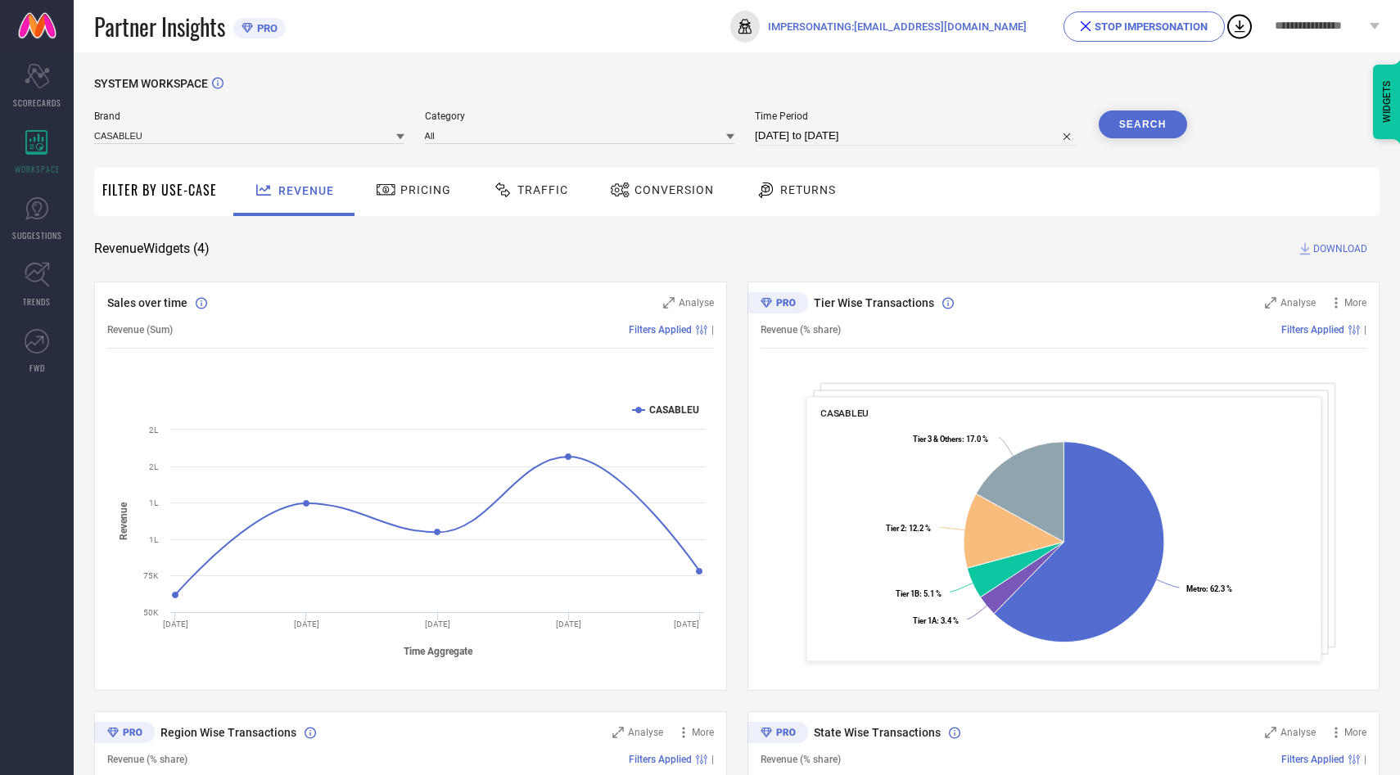
click at [1165, 26] on div "STOP IMPERSONATION" at bounding box center [1144, 26] width 127 height 12
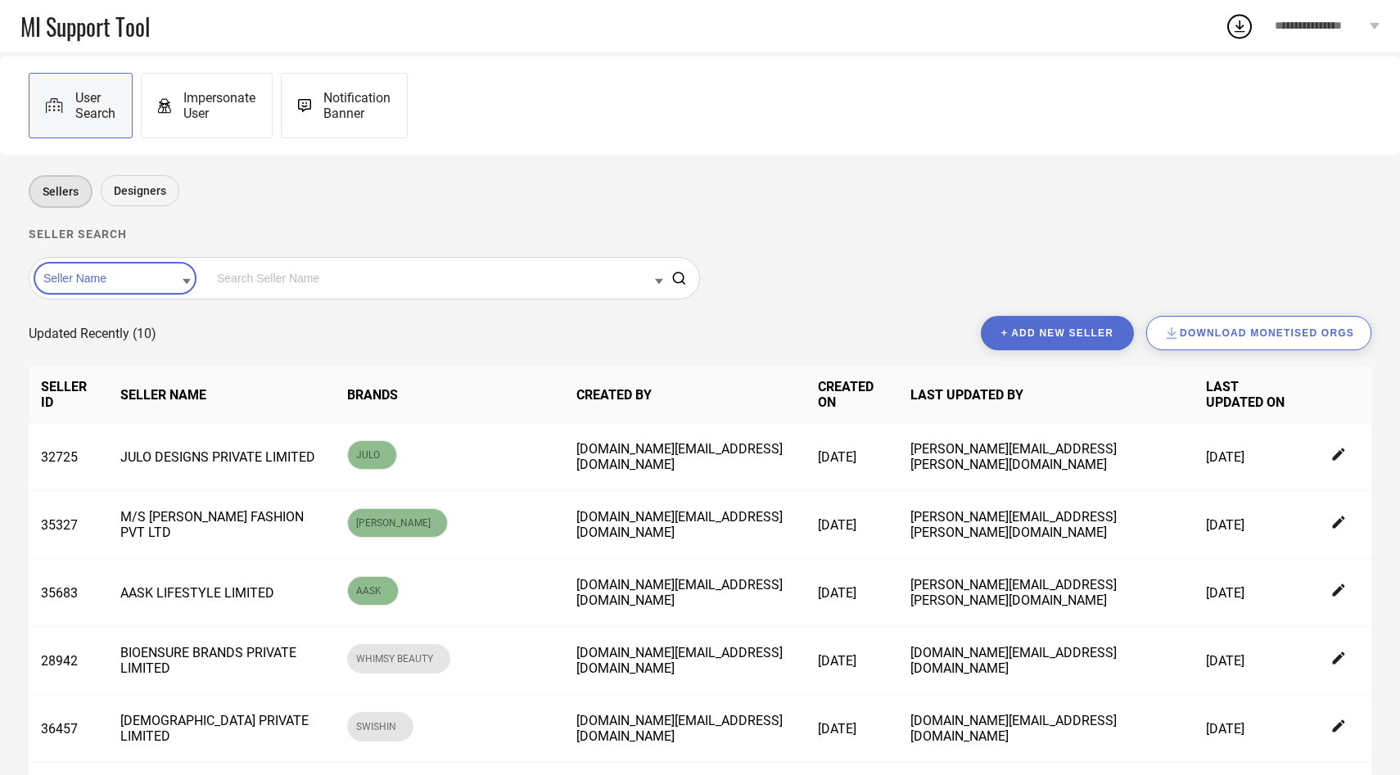
click at [162, 292] on div "Seller Name" at bounding box center [115, 278] width 163 height 33
click at [141, 289] on div "Seller Name Seller Id" at bounding box center [114, 278] width 151 height 21
click at [135, 334] on div "Seller Id" at bounding box center [114, 331] width 151 height 28
click at [230, 284] on input at bounding box center [438, 278] width 450 height 21
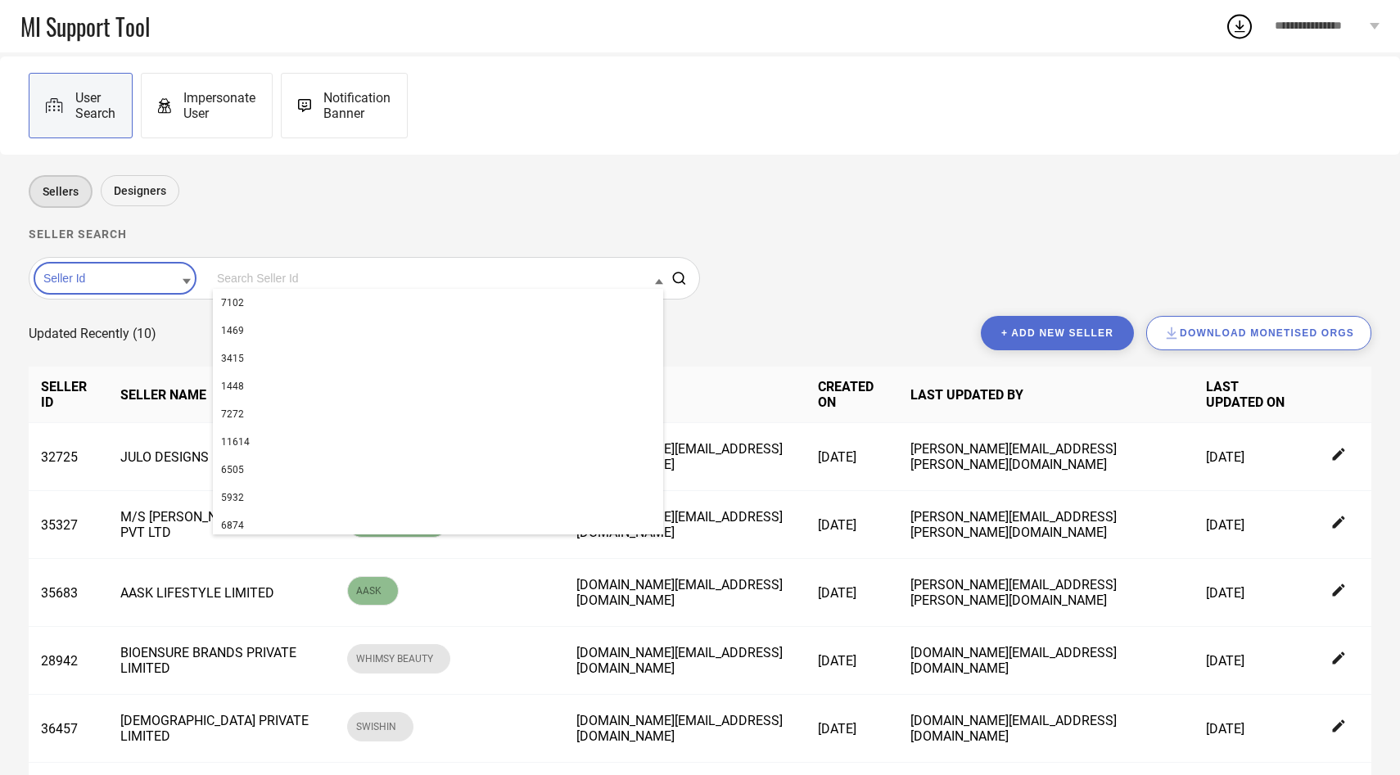
paste input "11842"
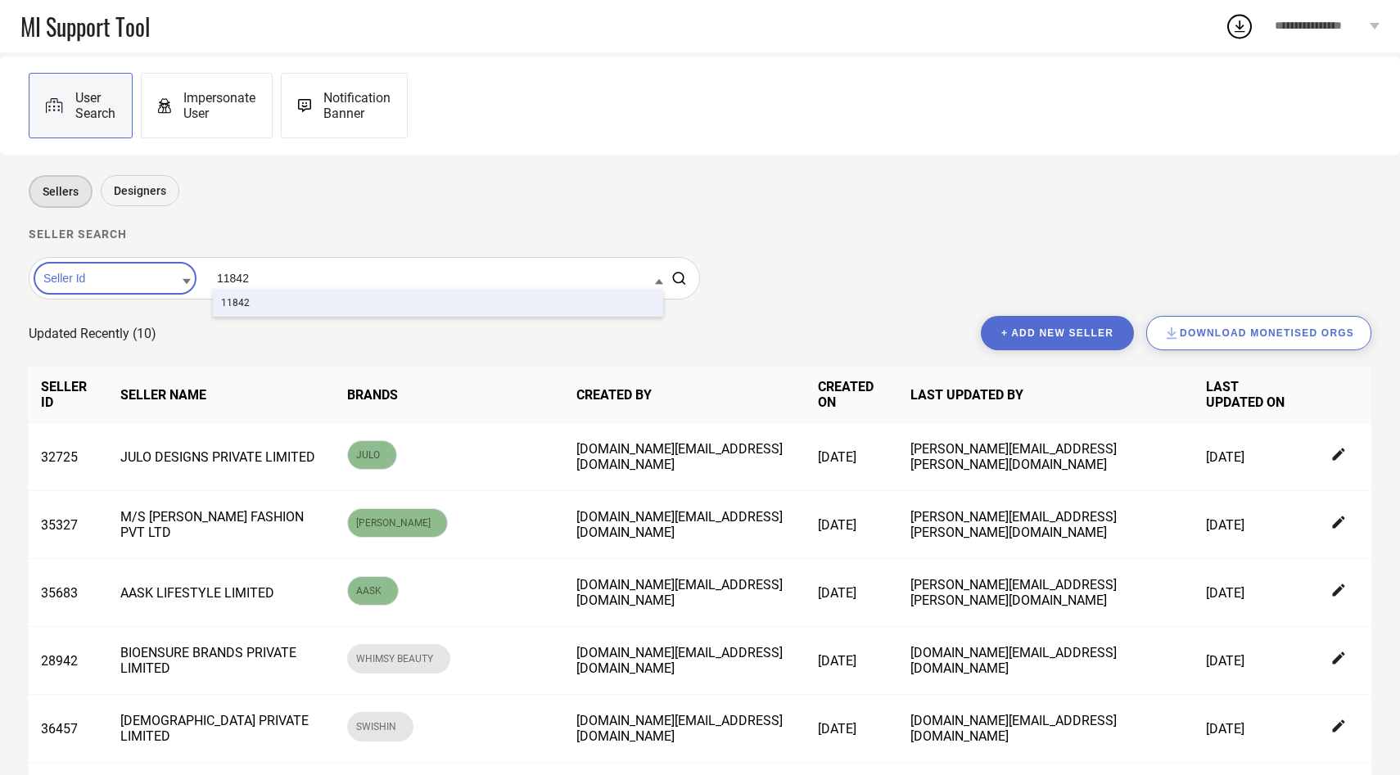
type input "11842"
click at [231, 293] on div "11842" at bounding box center [438, 303] width 450 height 28
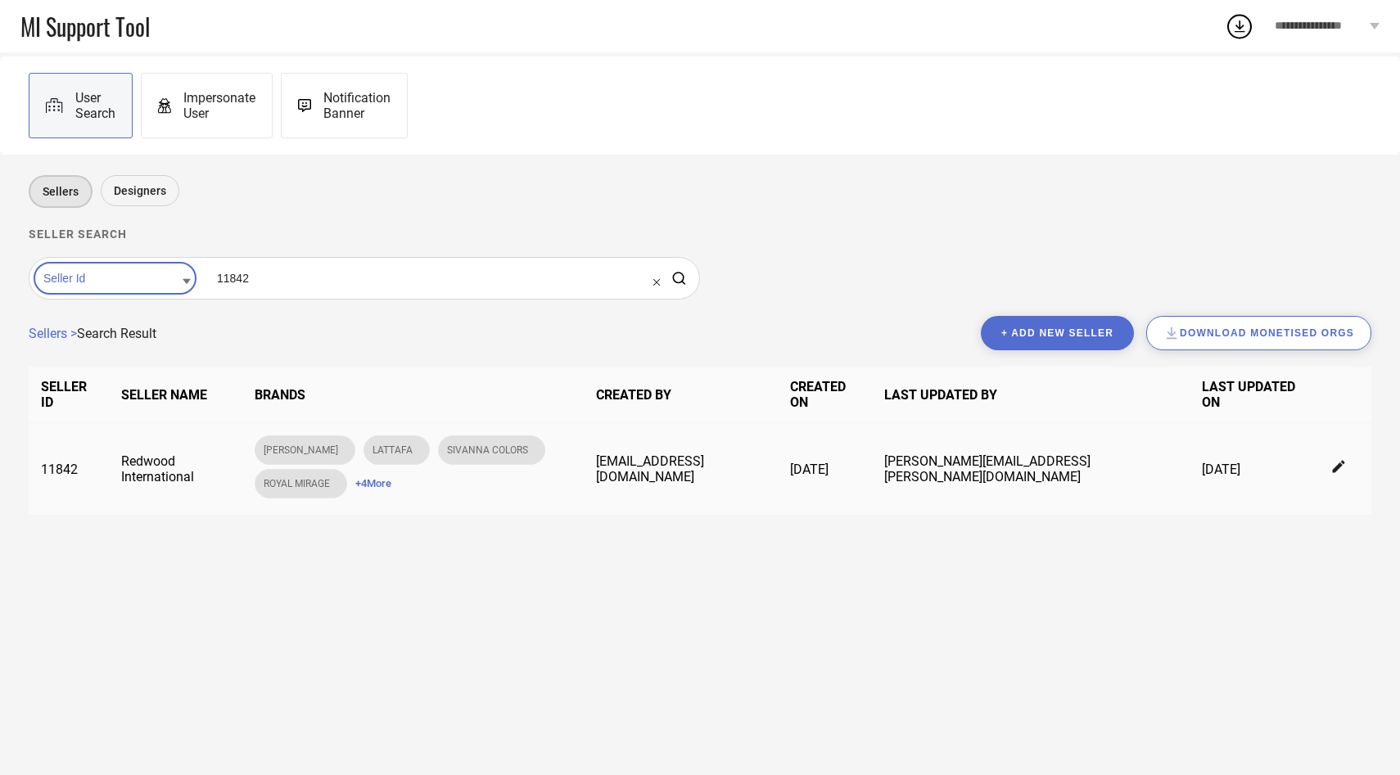
click at [355, 477] on span "+ 4 More" at bounding box center [373, 483] width 36 height 12
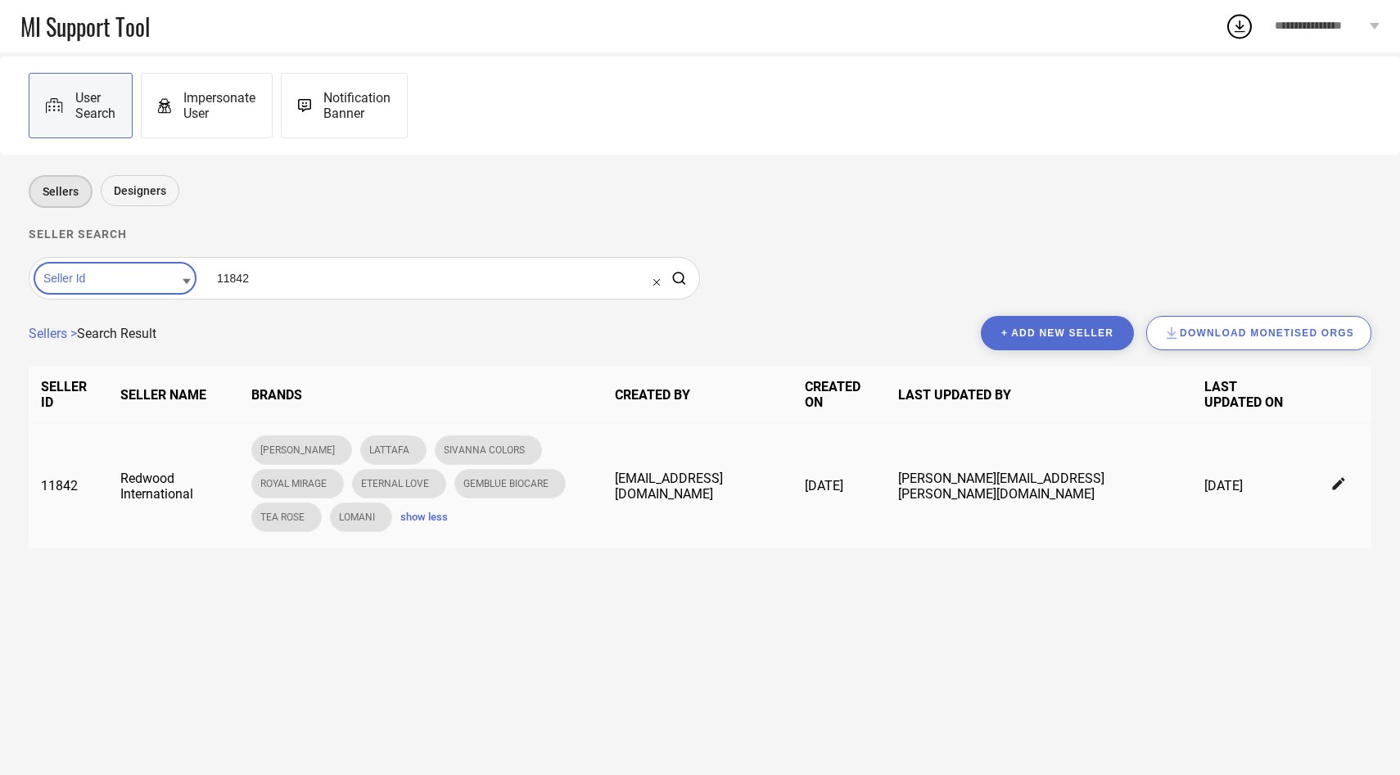
click at [1335, 477] on icon at bounding box center [1339, 484] width 15 height 15
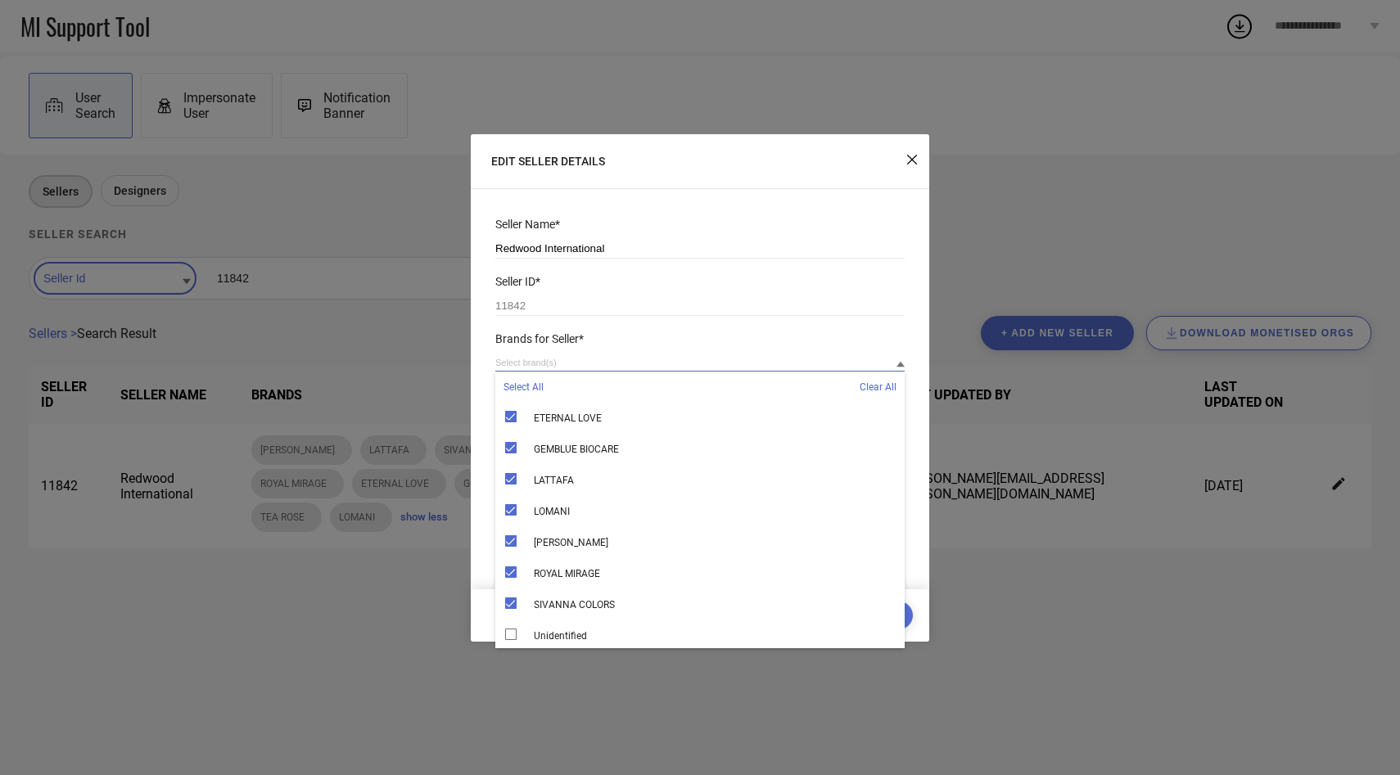
click at [601, 356] on input at bounding box center [699, 362] width 409 height 17
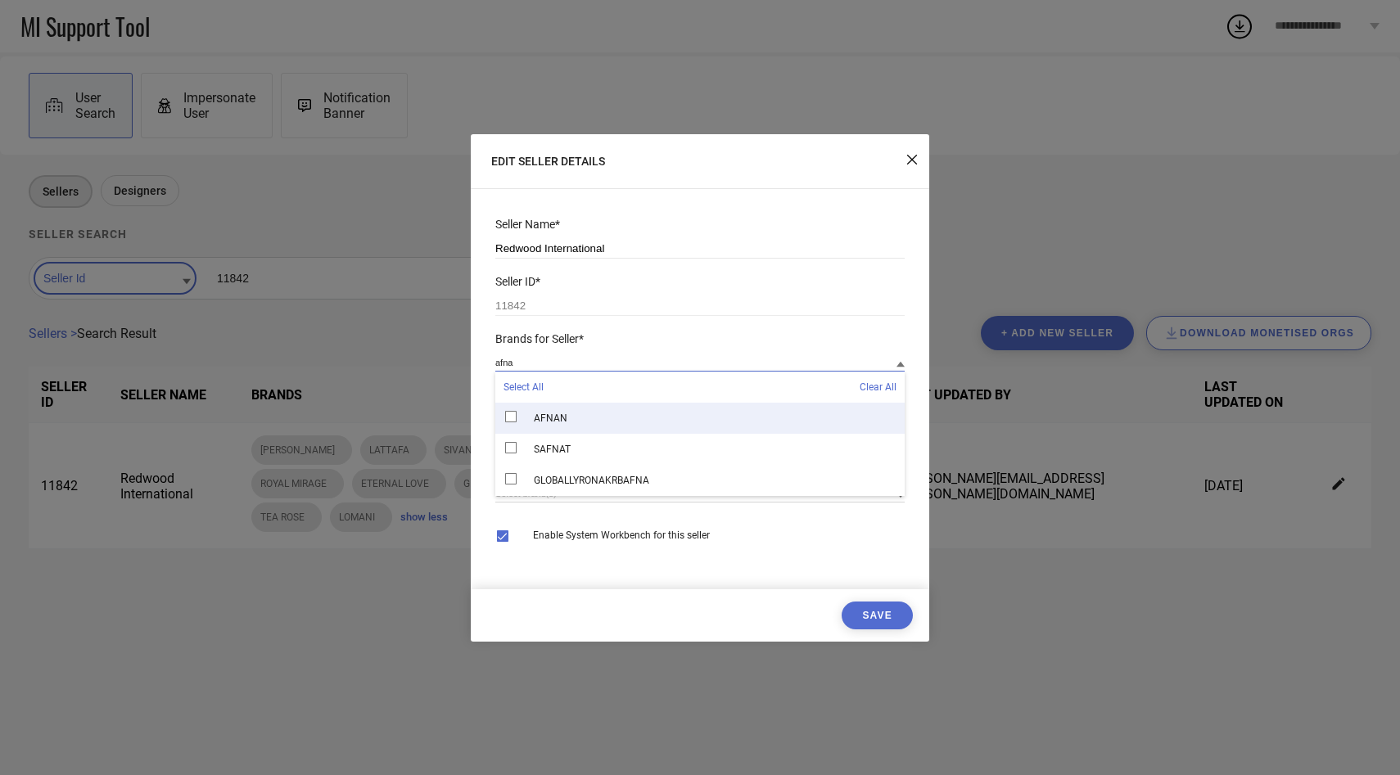
type input "afna"
click at [528, 425] on div "AFNAN" at bounding box center [699, 418] width 409 height 31
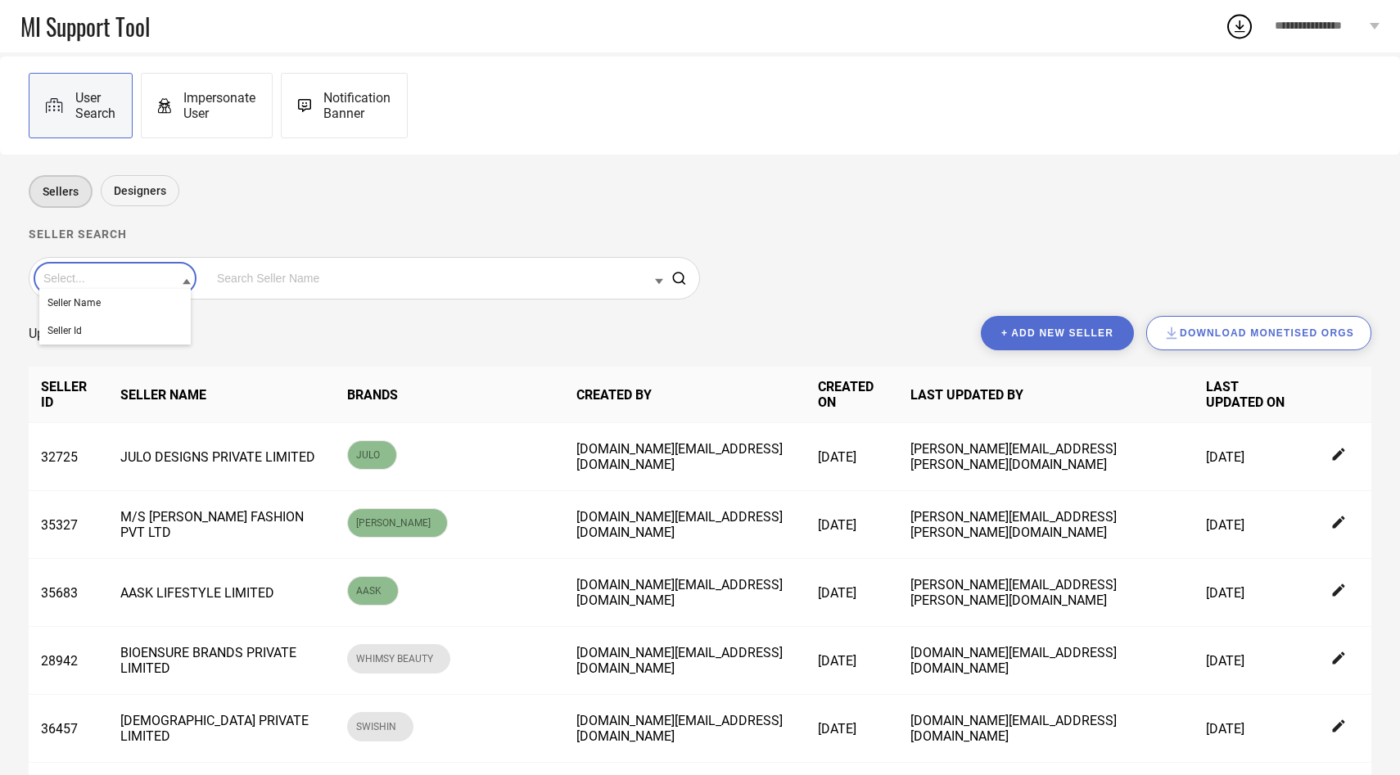
click at [146, 287] on input at bounding box center [114, 278] width 151 height 21
click at [121, 332] on div "Seller Id" at bounding box center [114, 331] width 151 height 28
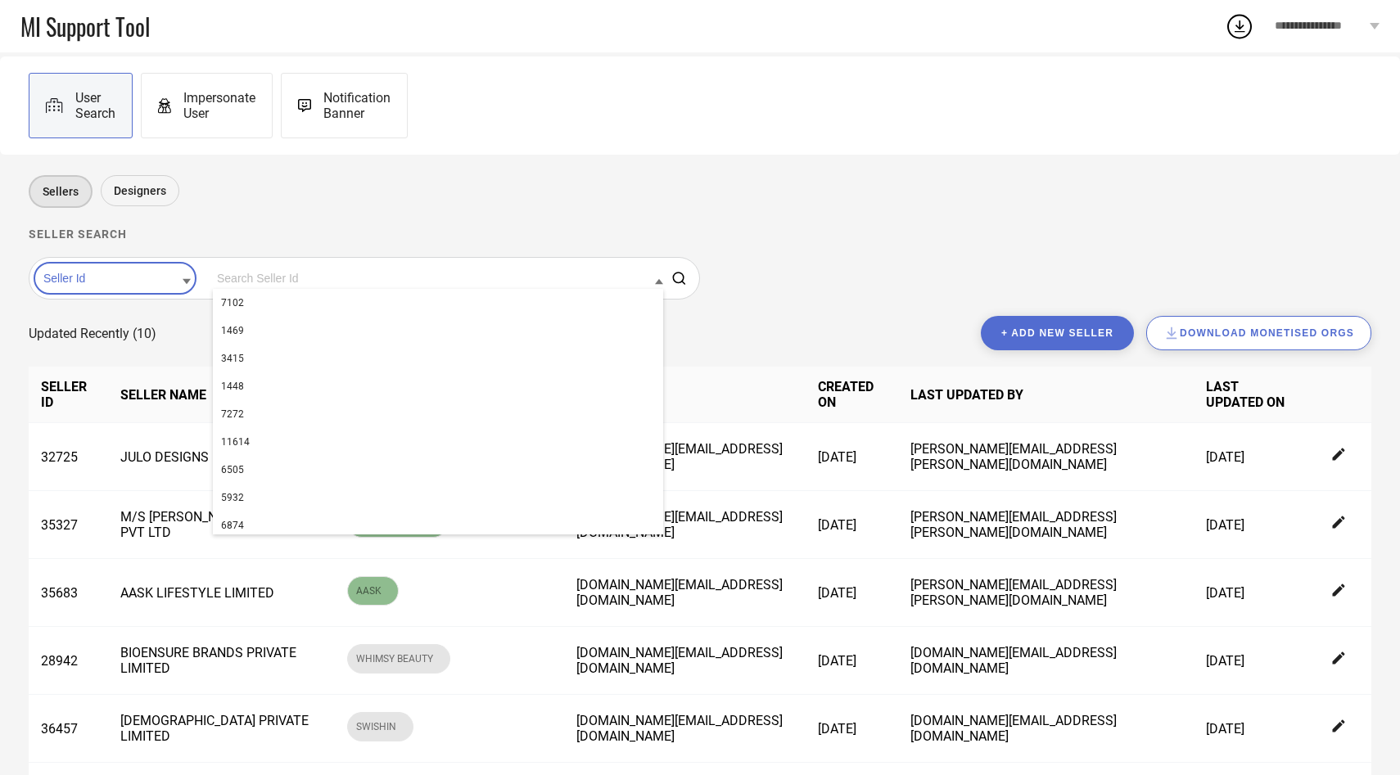
click at [223, 278] on input at bounding box center [438, 278] width 450 height 21
paste input "11842"
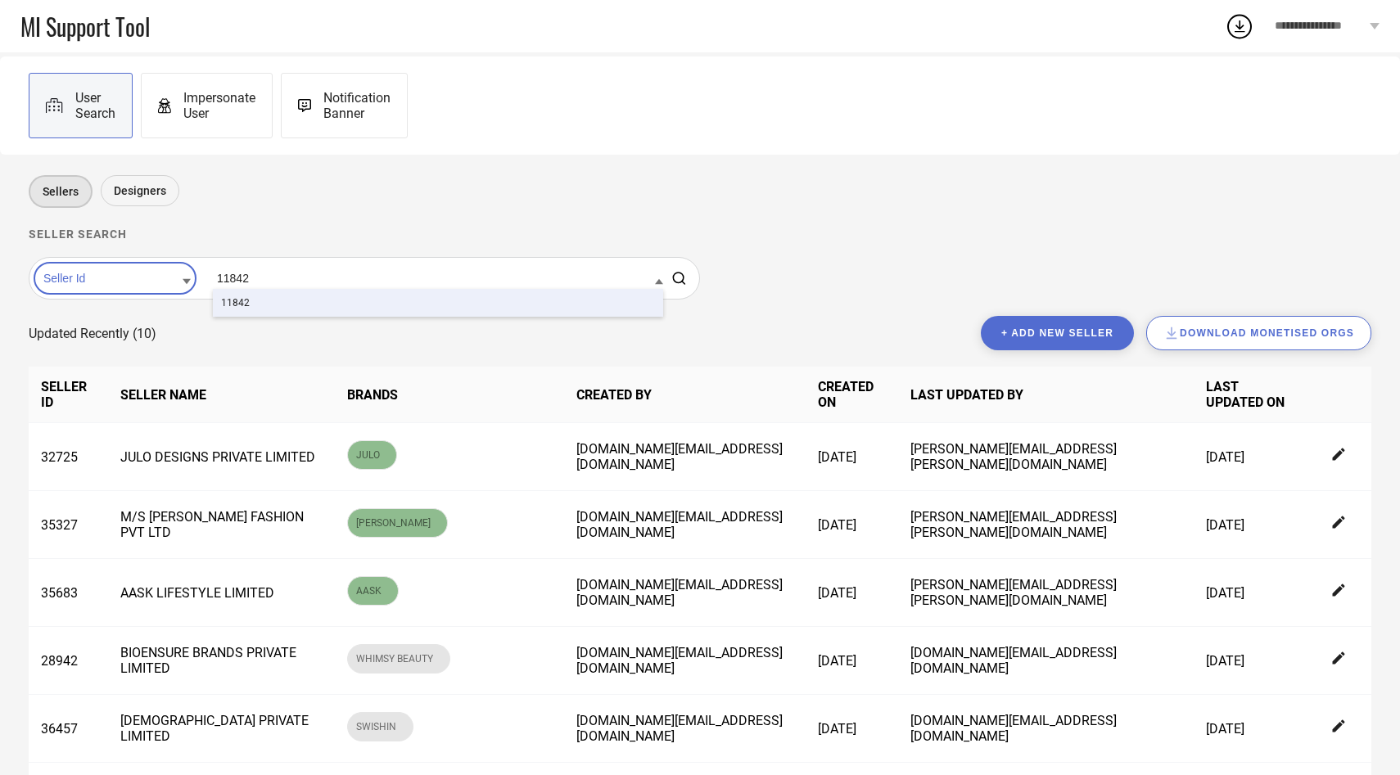
type input "11842"
click at [238, 308] on div "11842" at bounding box center [438, 303] width 450 height 28
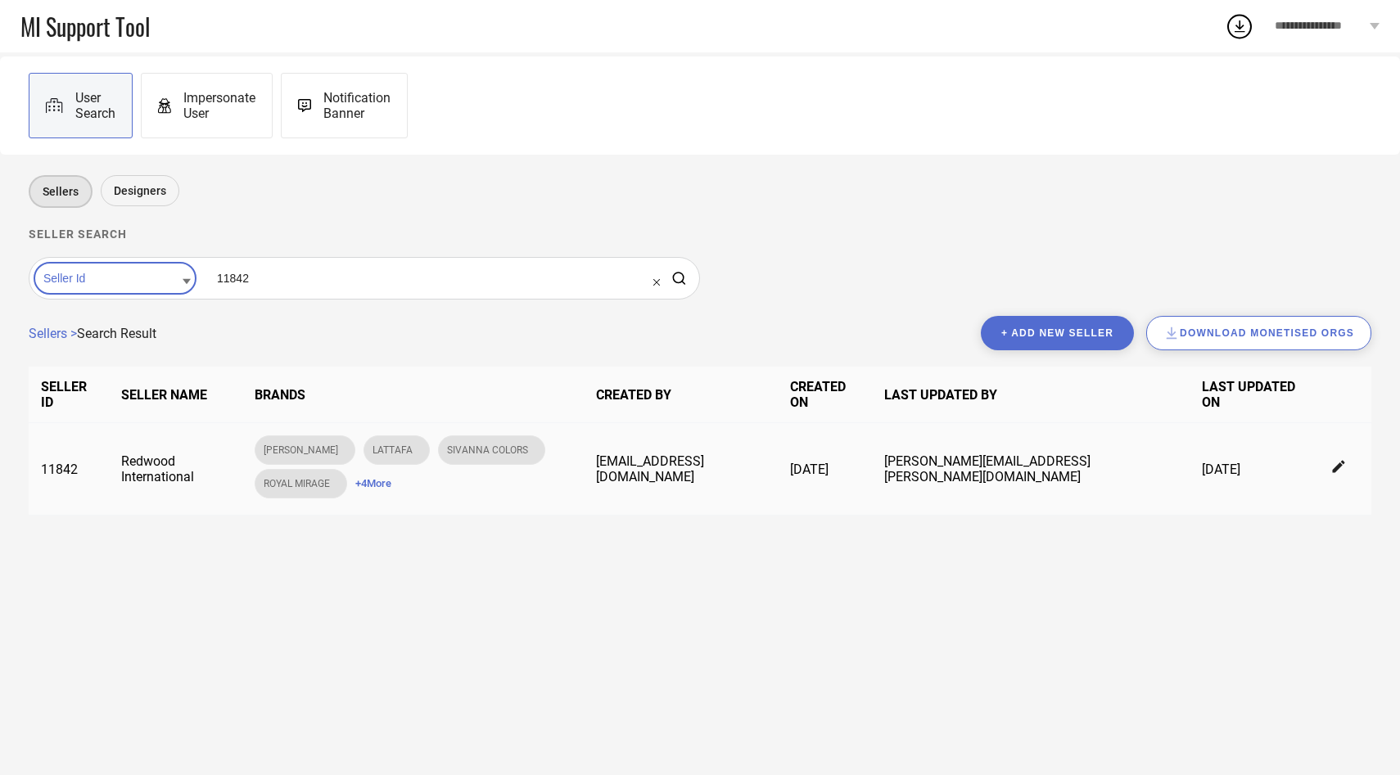
click at [355, 482] on span "+ 4 More" at bounding box center [373, 483] width 36 height 12
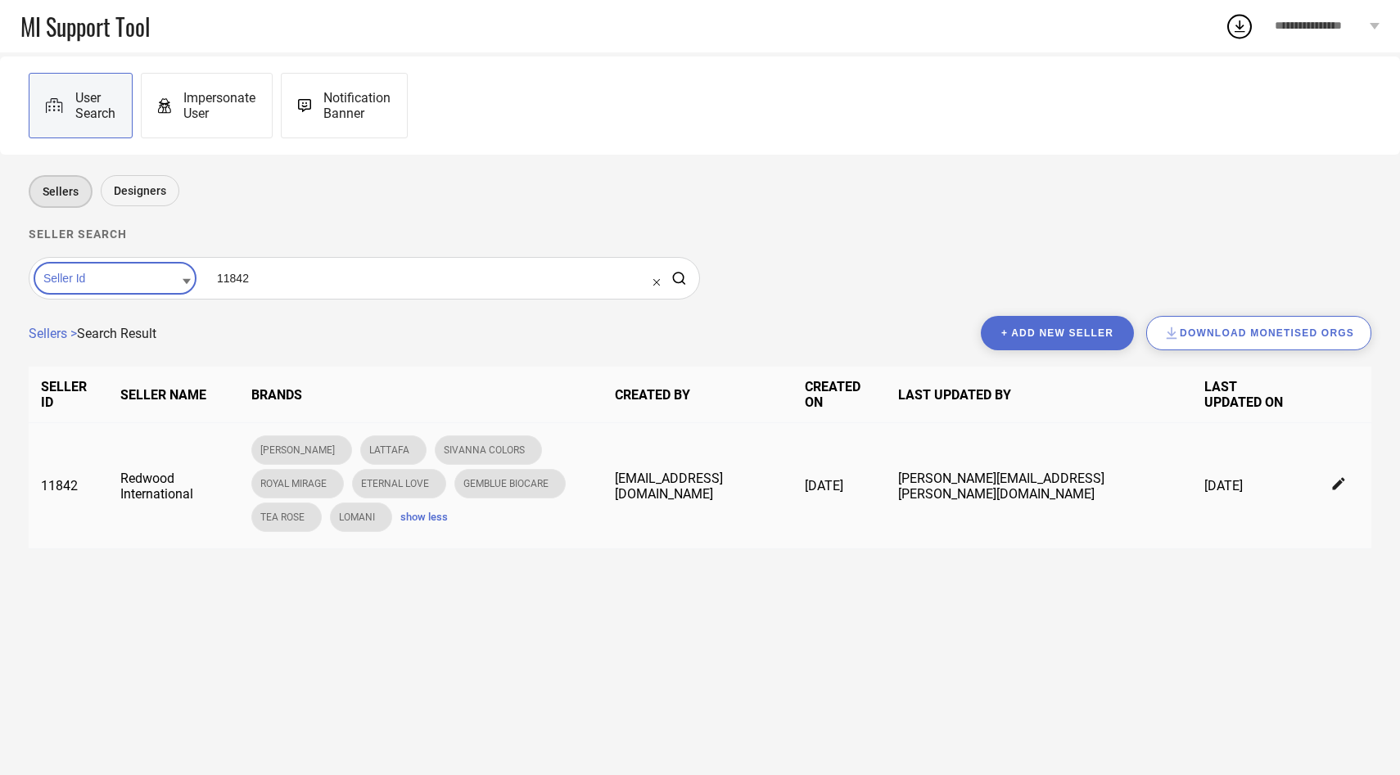
click at [1342, 477] on icon at bounding box center [1339, 484] width 15 height 15
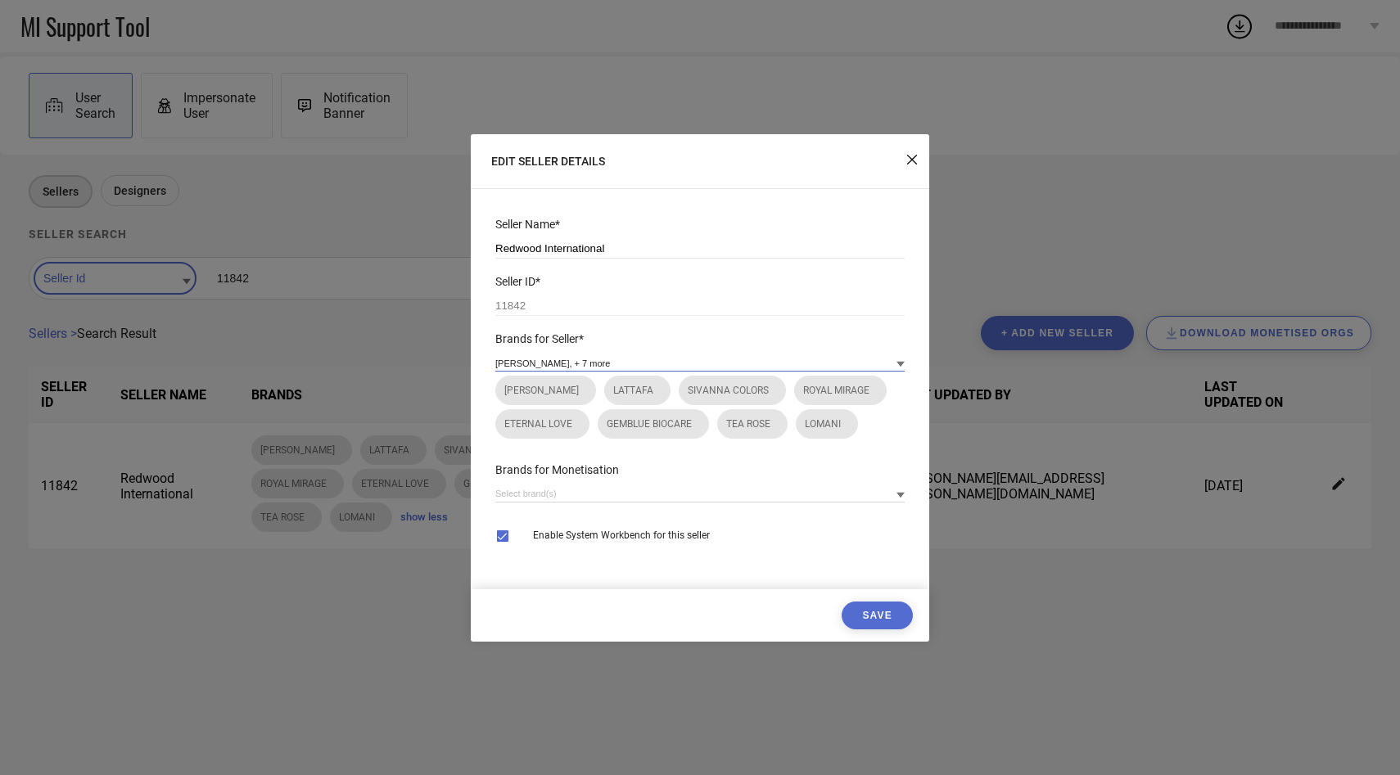
click at [841, 362] on input at bounding box center [699, 362] width 409 height 17
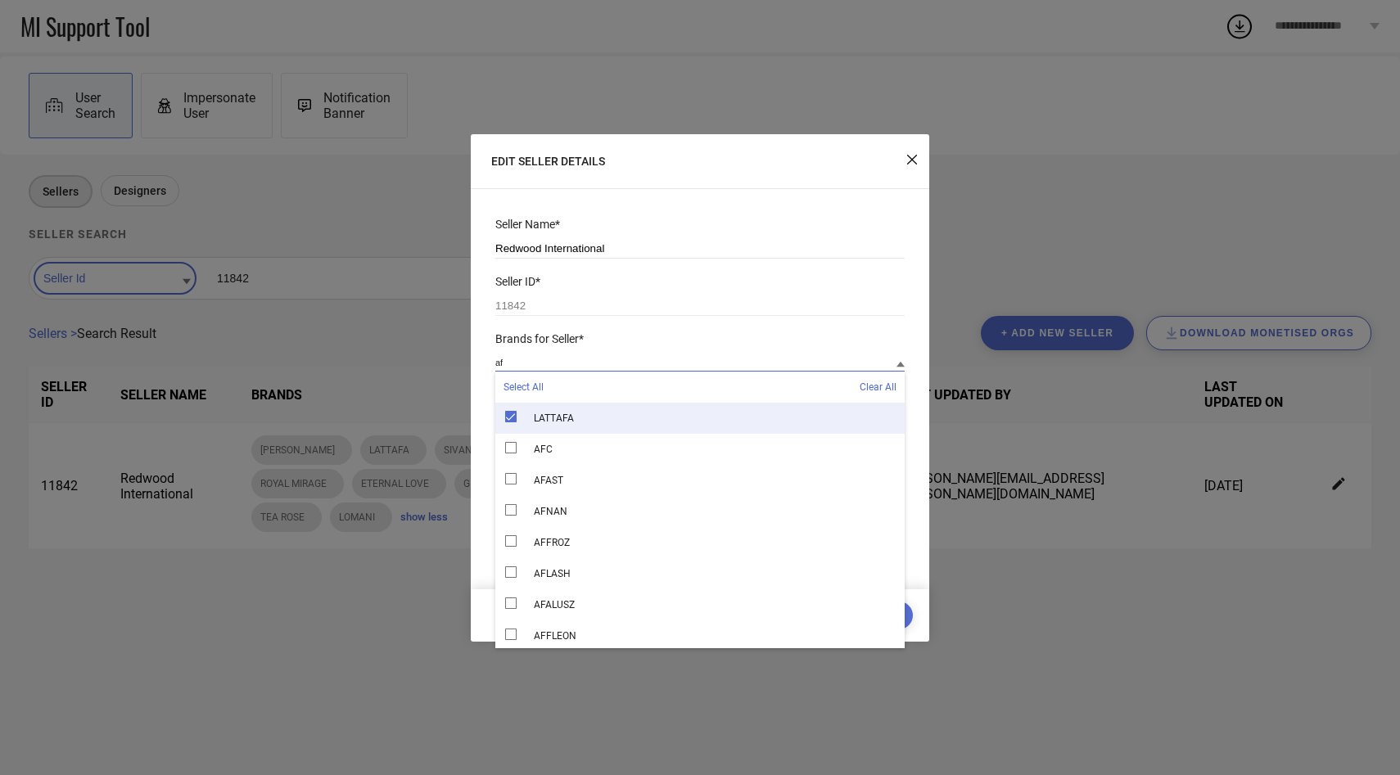
type input "a"
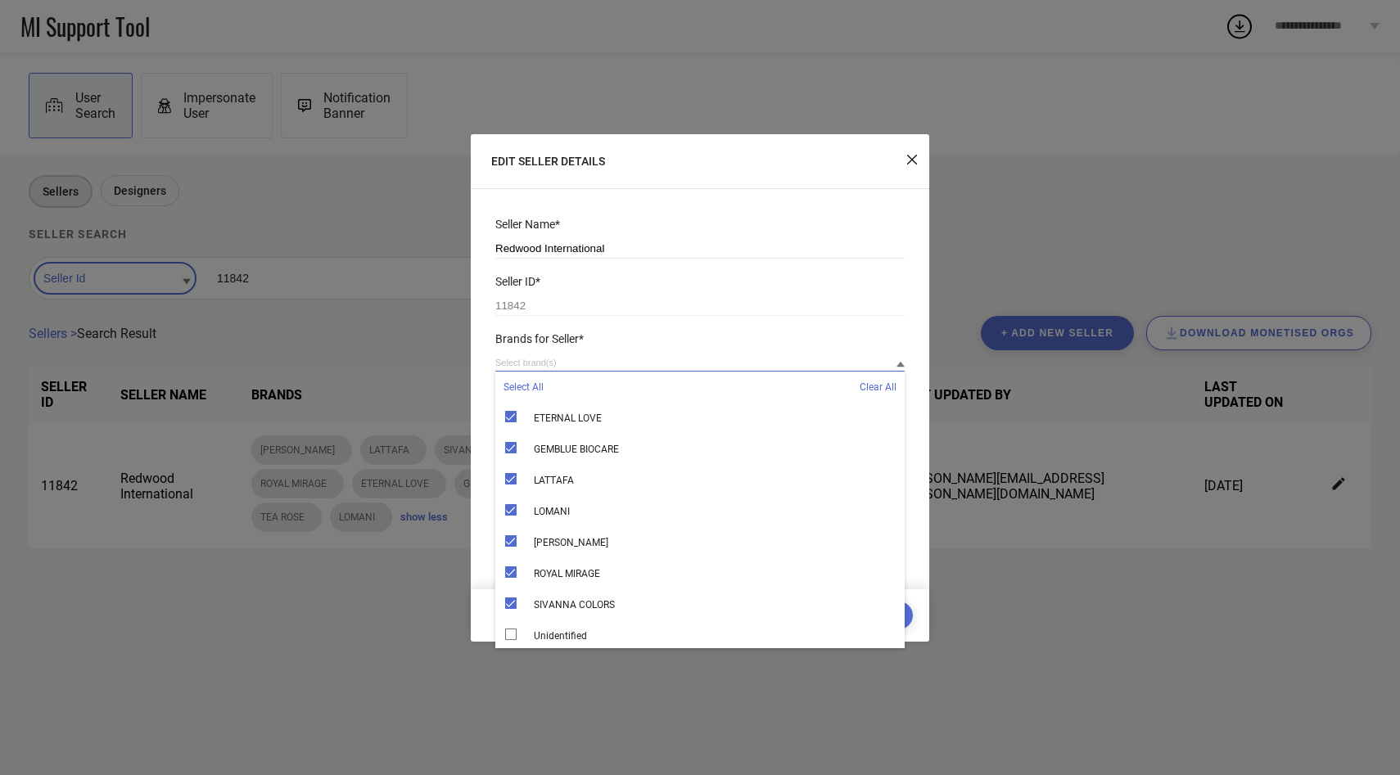
paste input "Swiss"
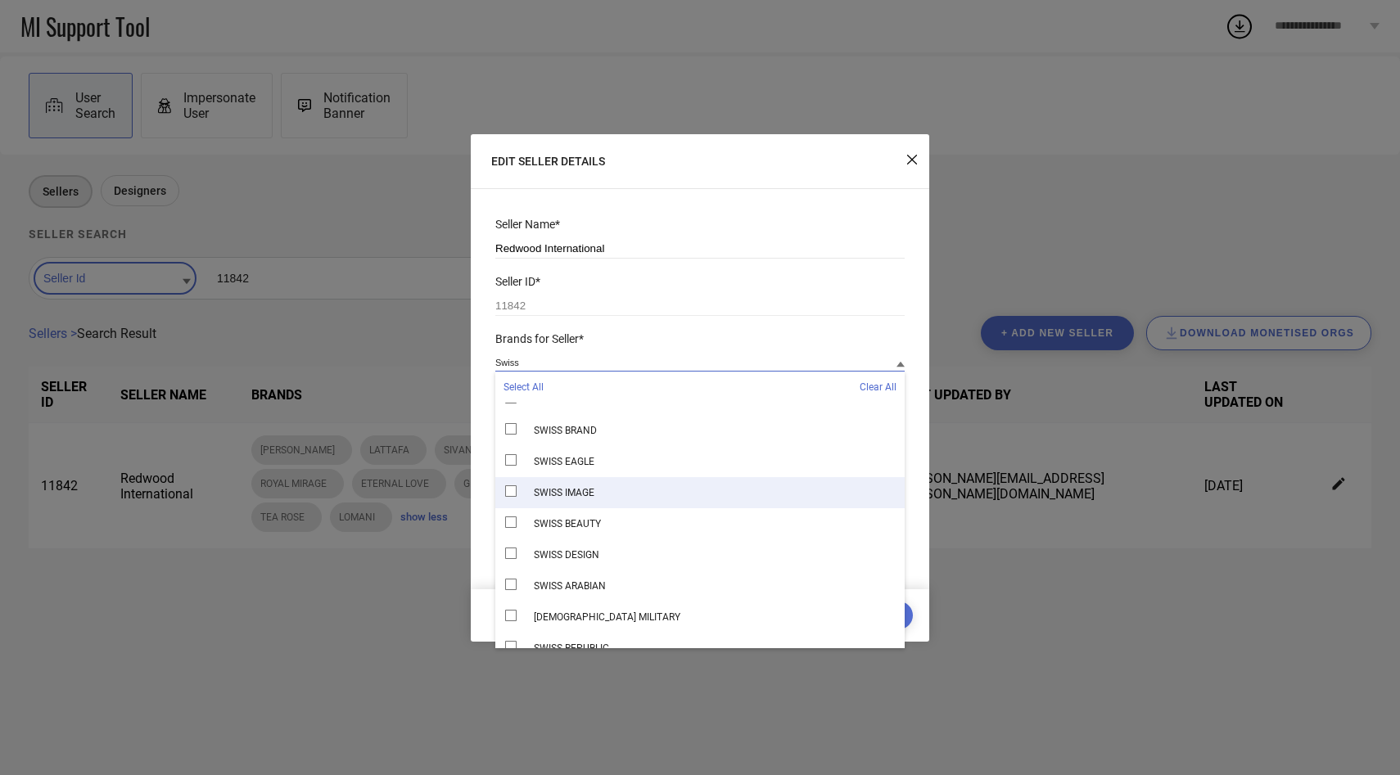
scroll to position [237, 0]
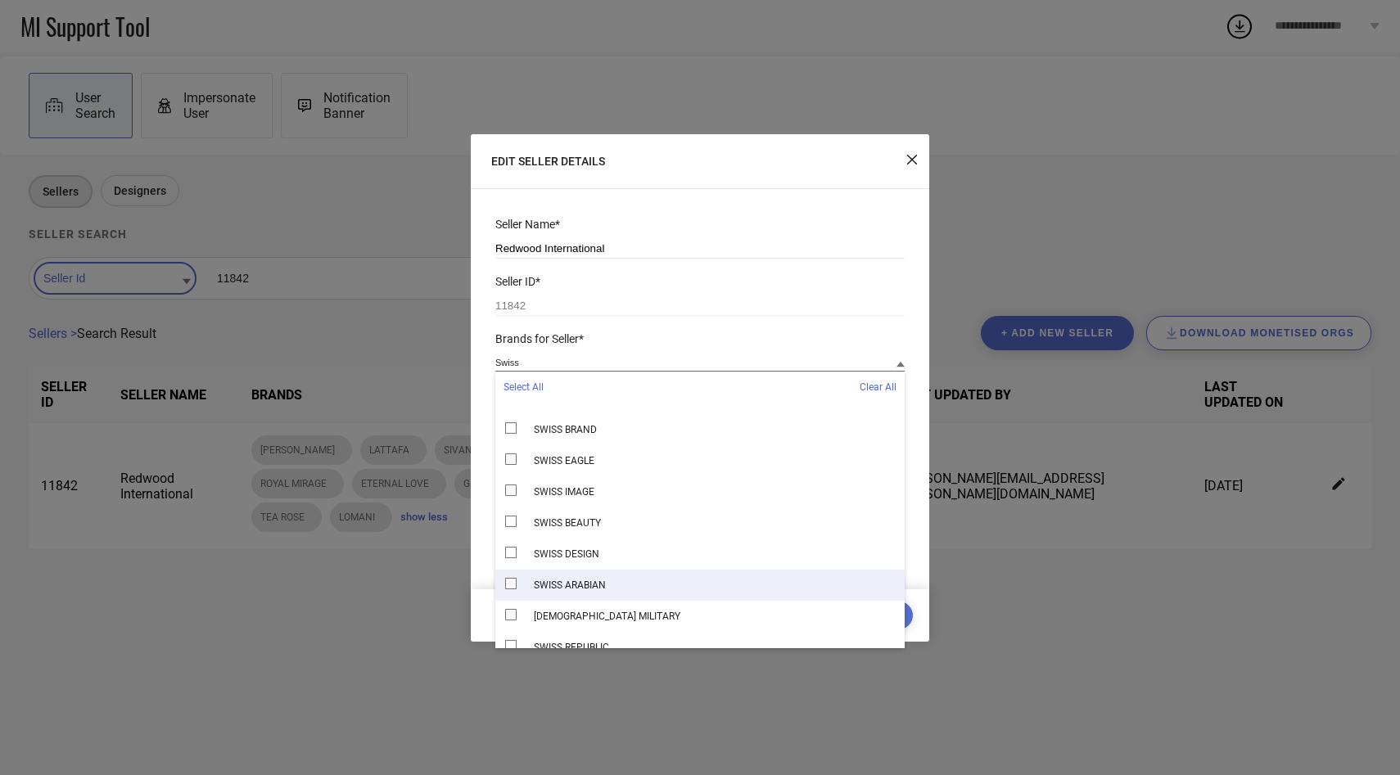
type input "Swiss"
click at [629, 589] on div "SWISS ARABIAN" at bounding box center [699, 585] width 409 height 31
